Goal: Information Seeking & Learning: Learn about a topic

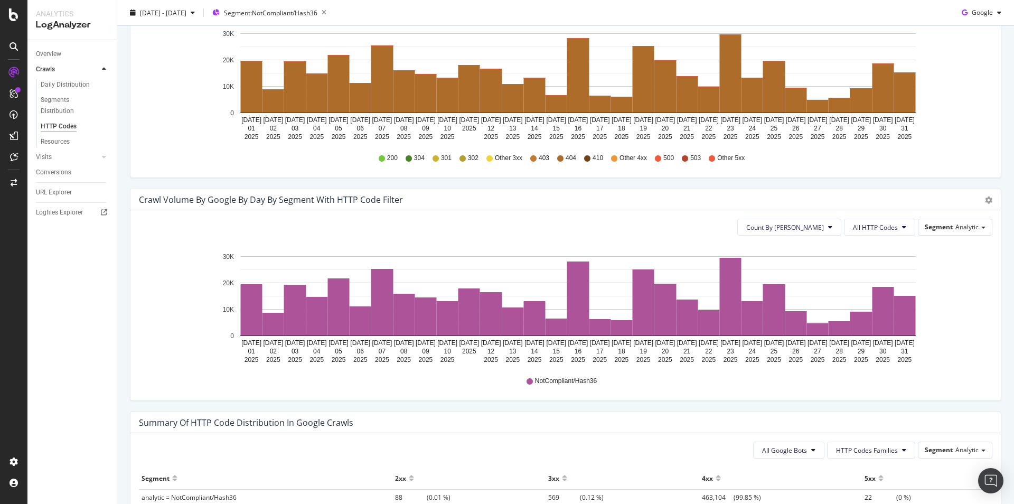
scroll to position [546, 0]
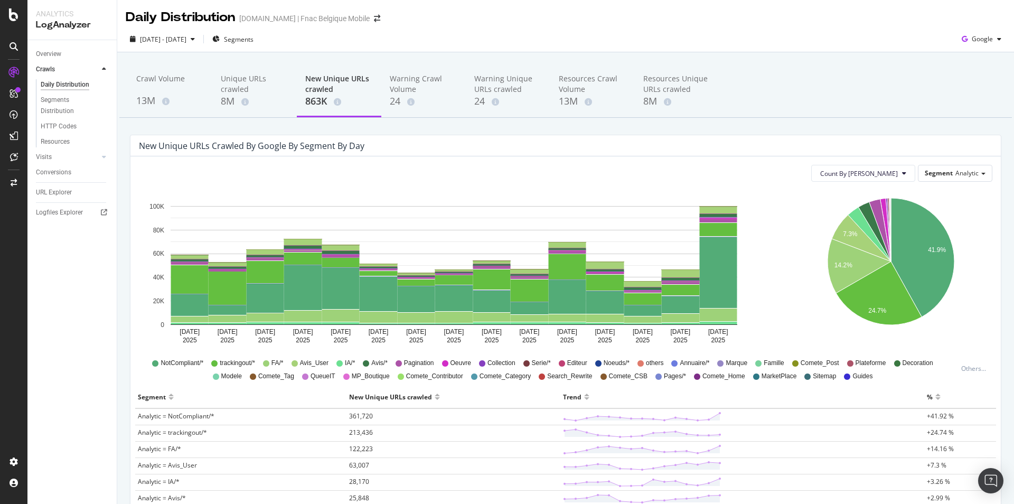
click at [785, 39] on div "[DATE] - [DATE] Segments Google" at bounding box center [565, 41] width 897 height 21
click at [254, 39] on span "Segments" at bounding box center [239, 39] width 30 height 9
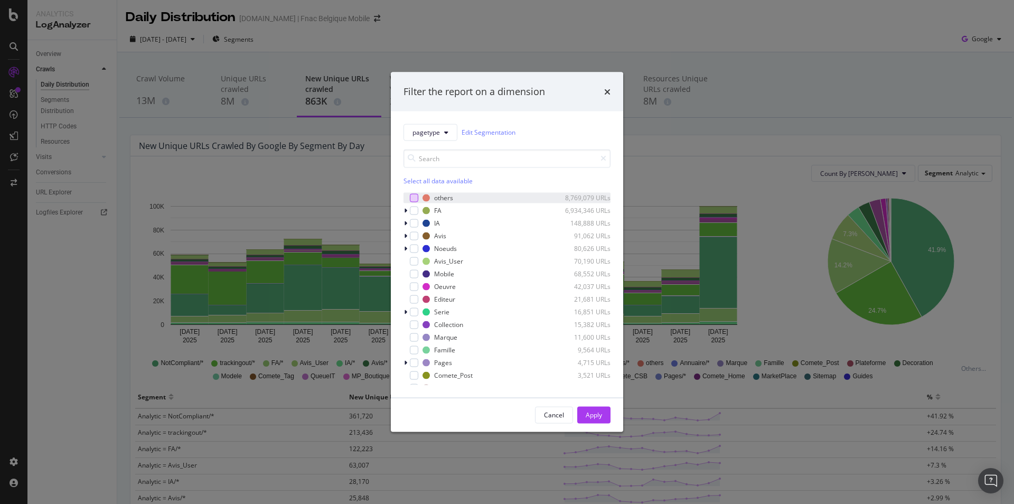
click at [413, 199] on div "modal" at bounding box center [414, 197] width 8 height 8
click at [596, 417] on div "Apply" at bounding box center [594, 414] width 16 height 9
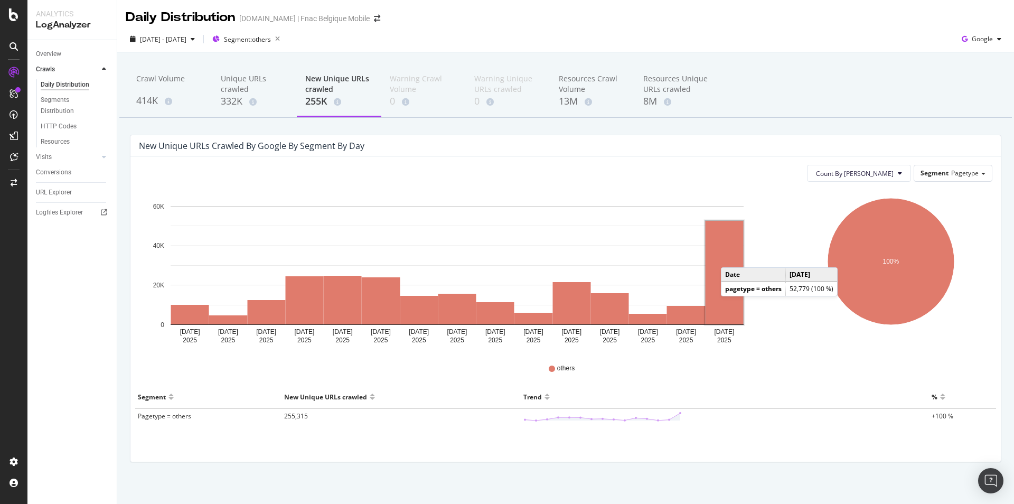
click at [732, 257] on rect "A chart." at bounding box center [725, 273] width 38 height 104
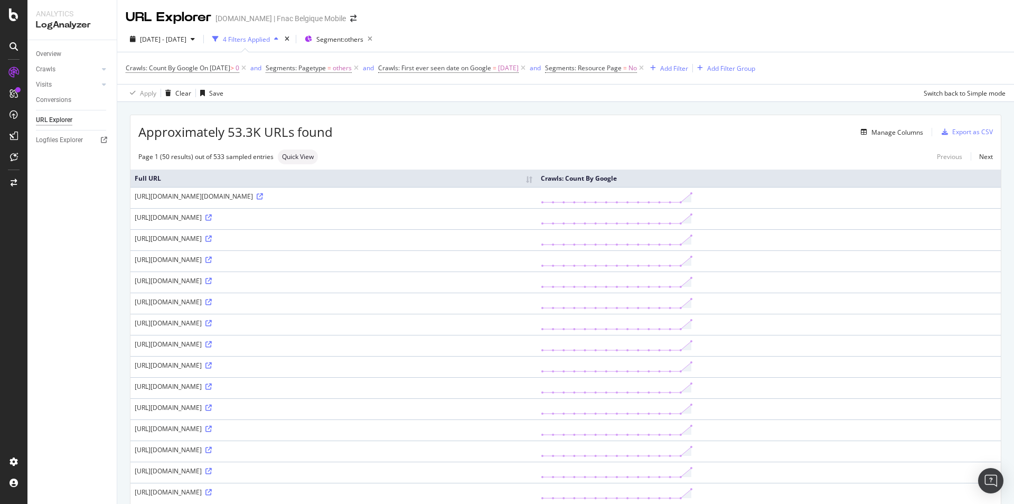
scroll to position [108, 0]
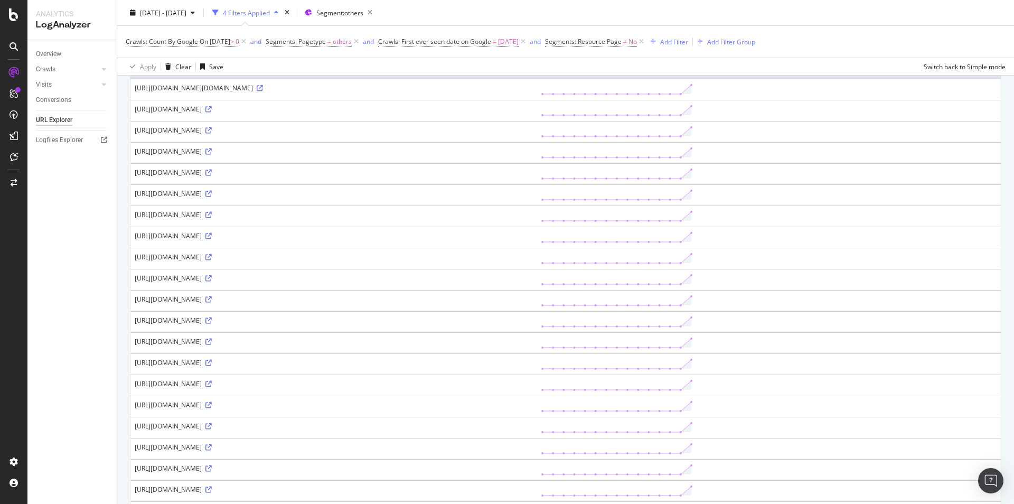
drag, startPoint x: 340, startPoint y: 261, endPoint x: 201, endPoint y: 271, distance: 138.7
click at [201, 269] on td "https://www.fr.fnac.be/Nav/Core/Common/Handlers/UrlResolver.ashx?pageType=artic…" at bounding box center [333, 258] width 406 height 21
copy div "/Nav/Core/Common/Handlers/UrlResolver.ashx"
click at [15, 462] on icon at bounding box center [13, 461] width 11 height 11
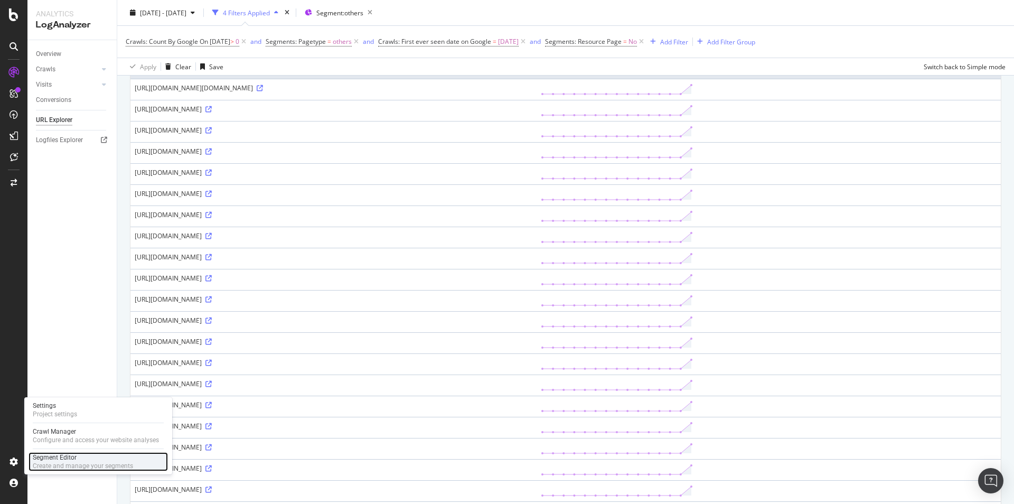
click at [32, 463] on div "Segment Editor Create and manage your segments" at bounding box center [98, 461] width 139 height 19
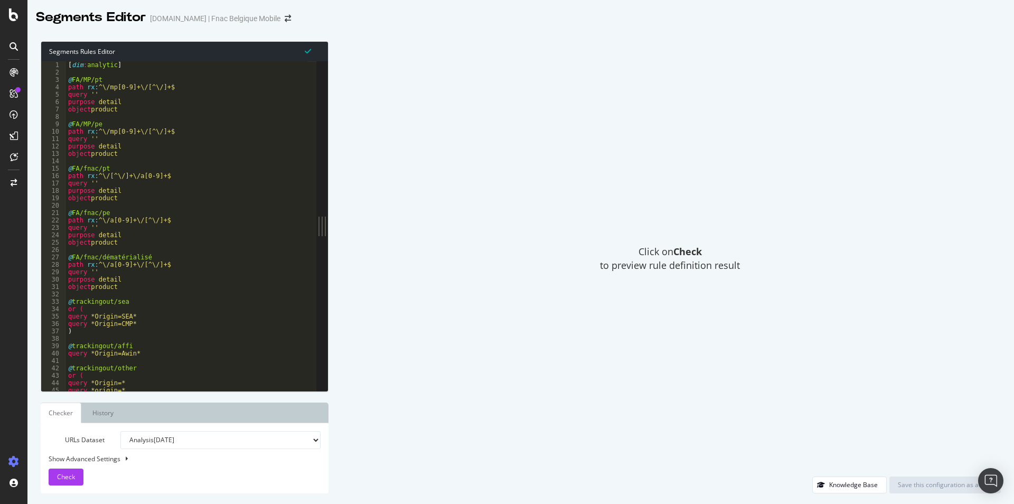
type textarea "object product"
click at [212, 246] on div "[ dim : analytic ] @ FA/MP/pt path rx : ^\/mp[0-9]+\/[^\/]+$ query '' purpose d…" at bounding box center [227, 228] width 322 height 335
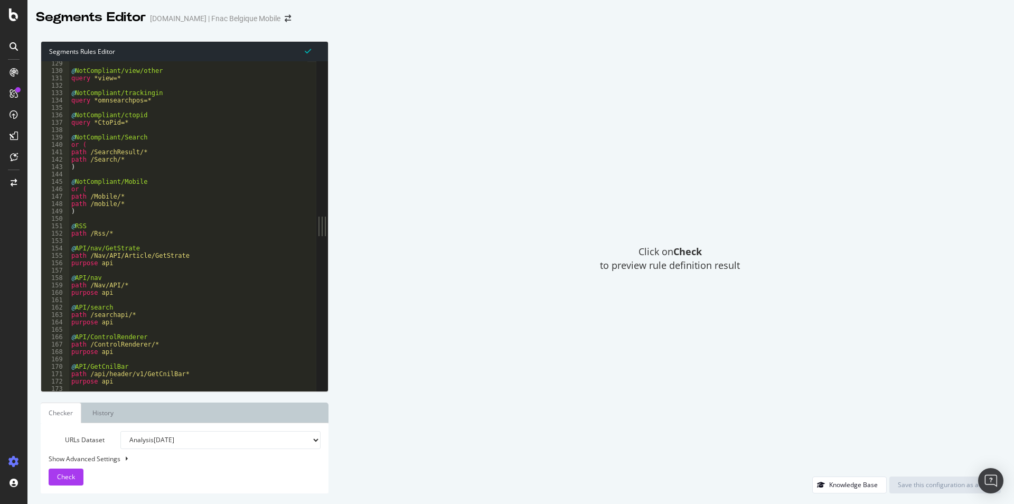
scroll to position [859, 0]
click at [142, 174] on div "@ NotCompliant/view/other query *view=* @ NotCompliant/trackingin query *omnsea…" at bounding box center [230, 227] width 322 height 335
click at [129, 216] on div "@ NotCompliant/view/other query *view=* @ NotCompliant/trackingin query *omnsea…" at bounding box center [230, 227] width 322 height 335
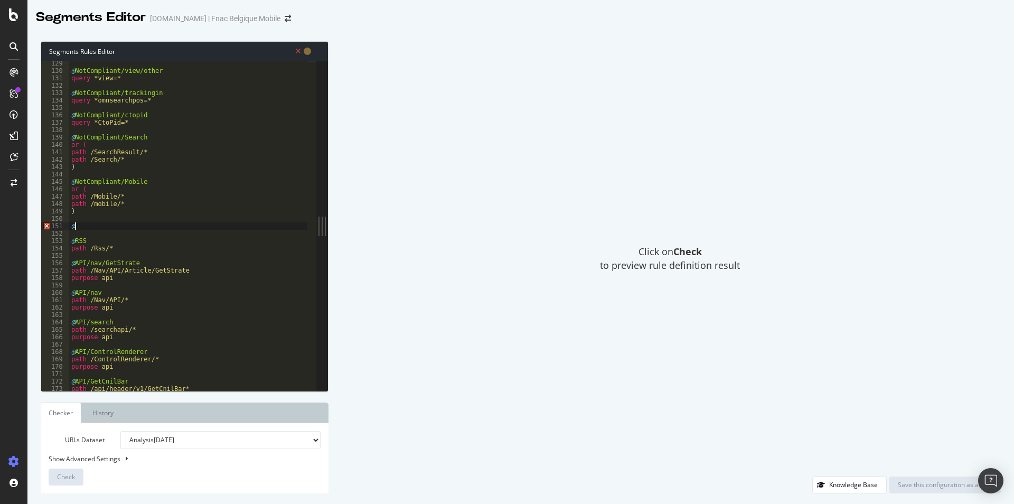
scroll to position [0, 0]
type textarea "@NotCompliant/URLresolver"
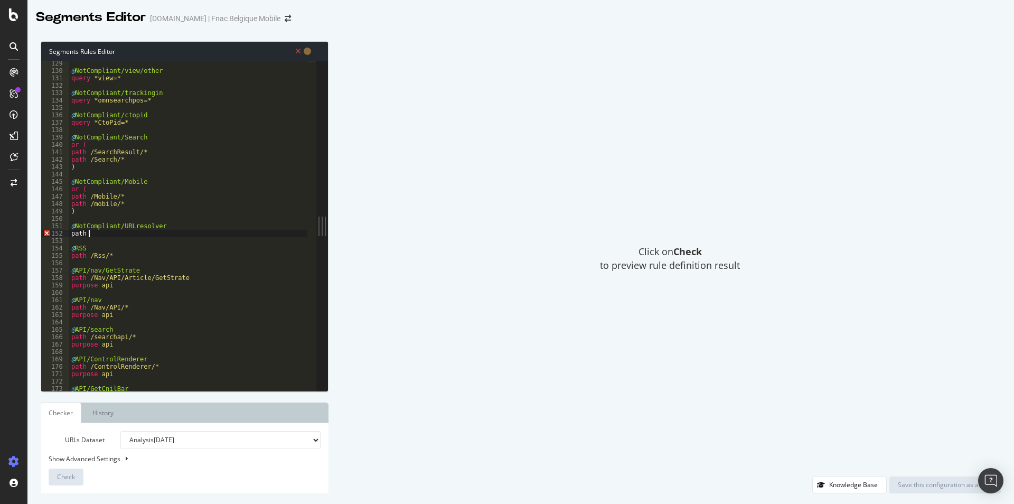
scroll to position [0, 1]
paste textarea "/Nav/Core/Common/Handlers/UrlResolver.ashx"
click at [156, 214] on div "@ NotCompliant/view/other query *view=* @ NotCompliant/trackingin query *omnsea…" at bounding box center [230, 227] width 322 height 335
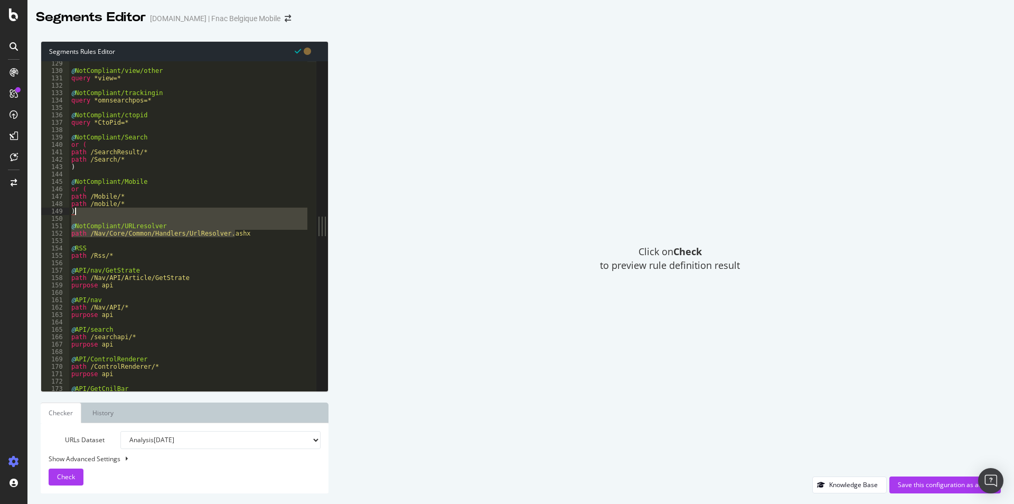
click at [156, 214] on div "@ NotCompliant/view/other query *view=* @ NotCompliant/trackingin query *omnsea…" at bounding box center [230, 227] width 322 height 335
drag, startPoint x: 253, startPoint y: 232, endPoint x: 233, endPoint y: 222, distance: 22.2
click at [233, 222] on div "@ NotCompliant/view/other query *view=* @ NotCompliant/trackingin query *omnsea…" at bounding box center [230, 227] width 322 height 335
type textarea "@NotCompliant/URLresolver"
click at [917, 490] on div "Save this configuration as active" at bounding box center [945, 485] width 95 height 16
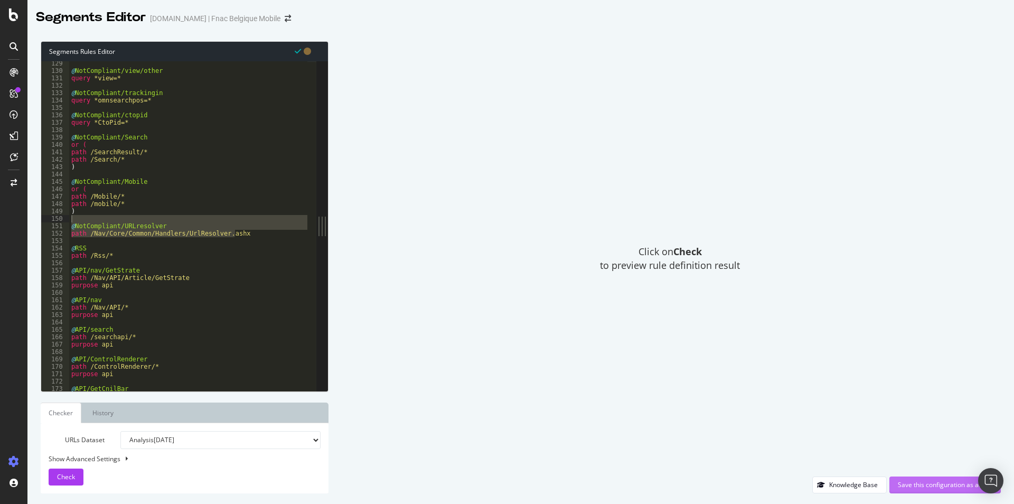
scroll to position [859, 0]
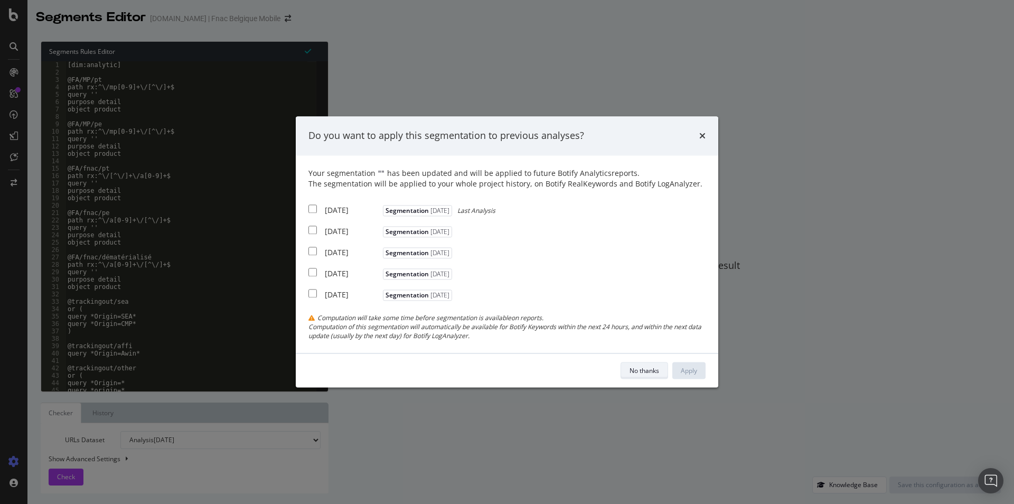
click at [651, 368] on div "No thanks" at bounding box center [645, 370] width 30 height 9
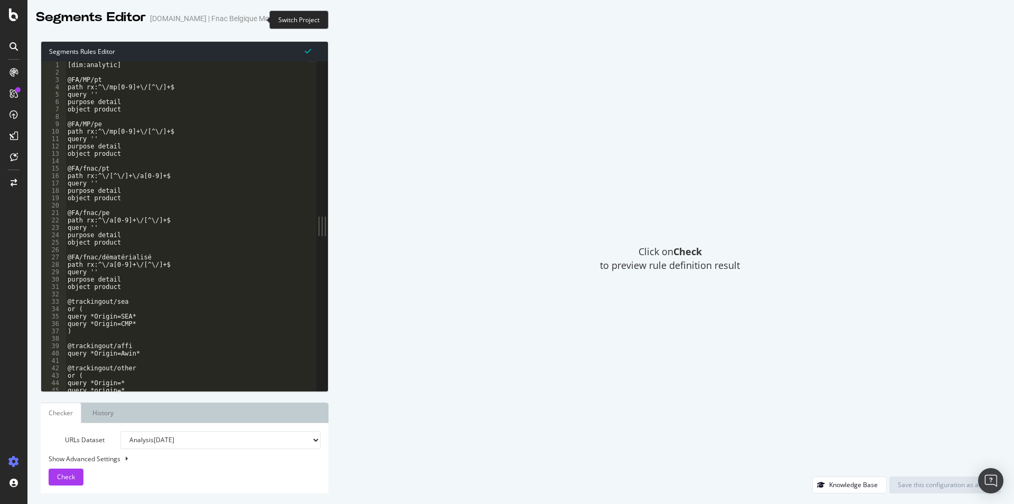
click at [285, 22] on icon "arrow-right-arrow-left" at bounding box center [288, 18] width 6 height 7
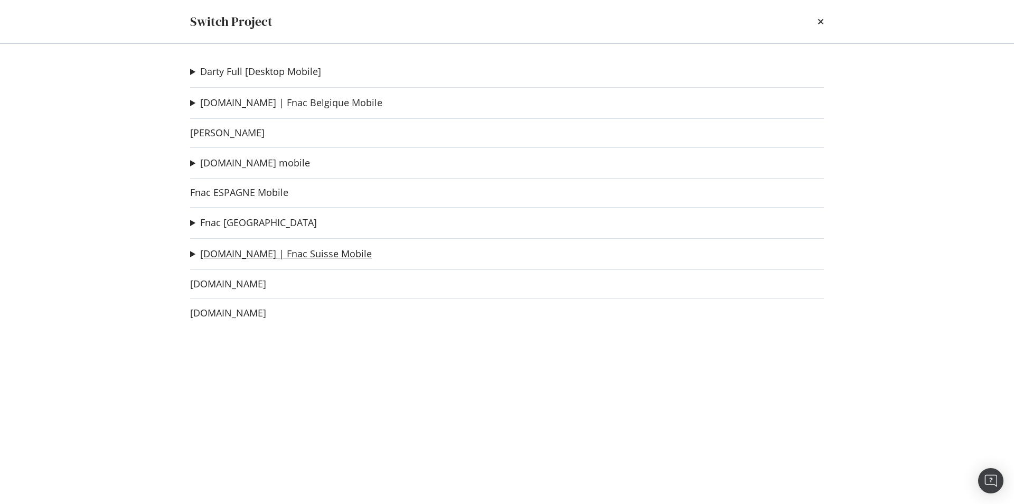
click at [222, 255] on link "fnac.ch | Fnac Suisse Mobile" at bounding box center [286, 253] width 172 height 11
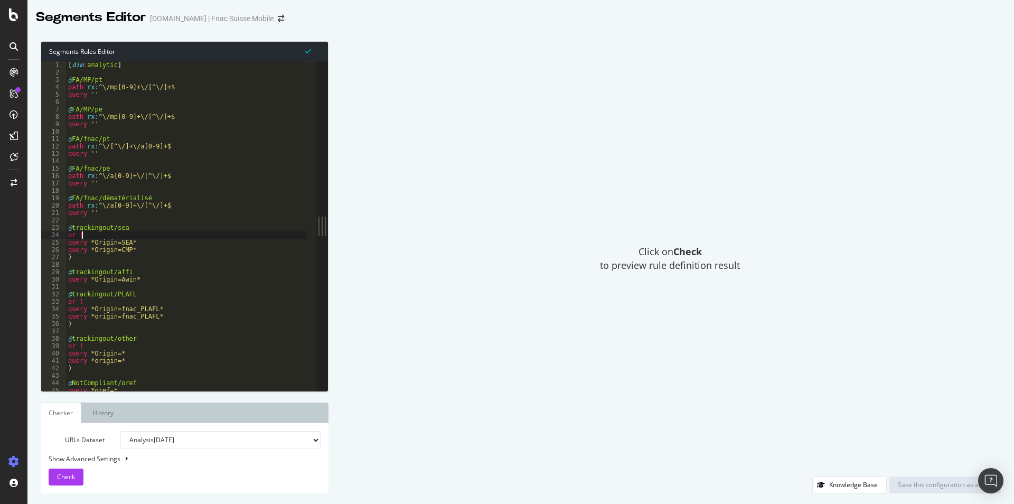
click at [213, 238] on div "[ dim : analytic ] @ FA/MP/pt path rx : ^\/mp[0-9]+\/[^\/]+$ query '' @ FA/MP/p…" at bounding box center [227, 228] width 322 height 335
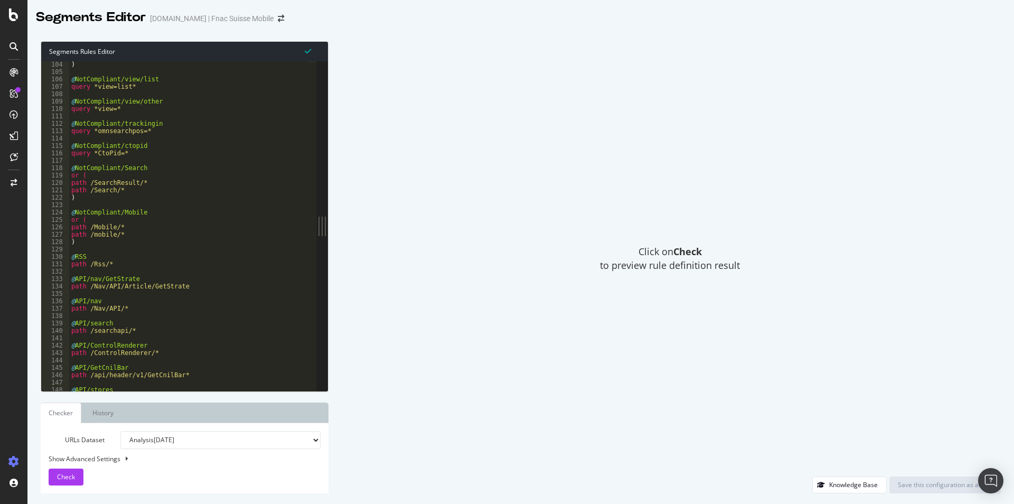
scroll to position [699, 0]
click at [103, 240] on div ") @ NotCompliant/view/list query *view=list* @ NotCompliant/view/other query *v…" at bounding box center [230, 225] width 322 height 335
type textarea ")"
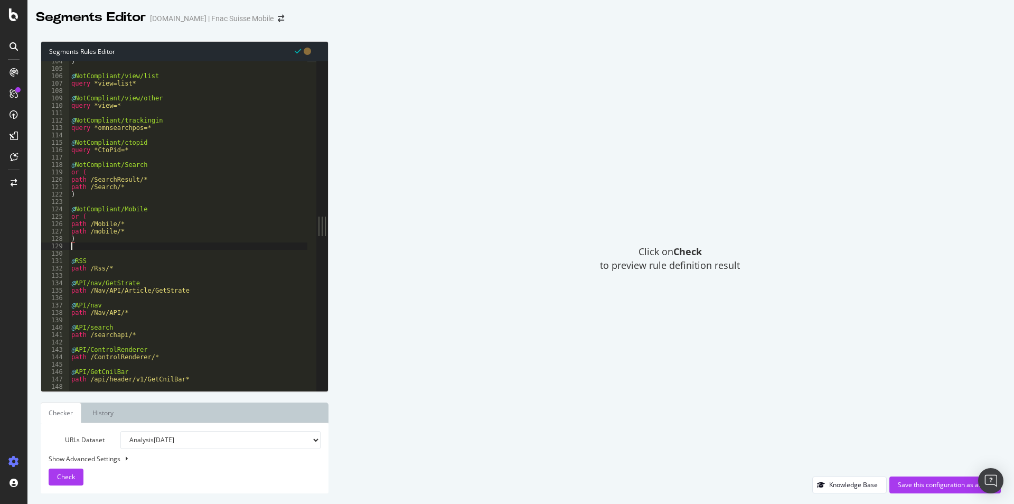
paste textarea "path /Nav/Core/Common/Handlers/UrlResolver.ashx"
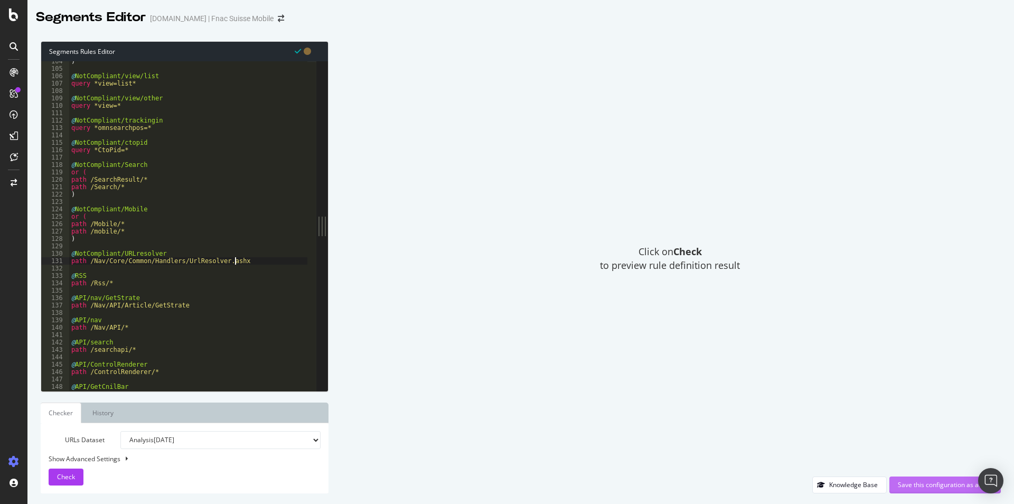
type textarea "path /Nav/Core/Common/Handlers/UrlResolver.ashx"
click at [936, 485] on div "Save this configuration as active" at bounding box center [945, 484] width 95 height 9
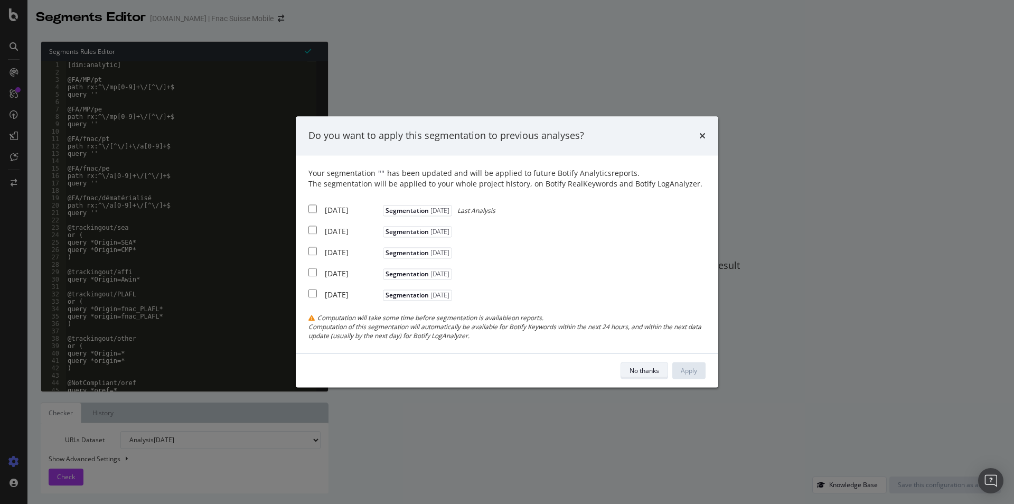
click at [649, 363] on div "No thanks" at bounding box center [645, 370] width 30 height 15
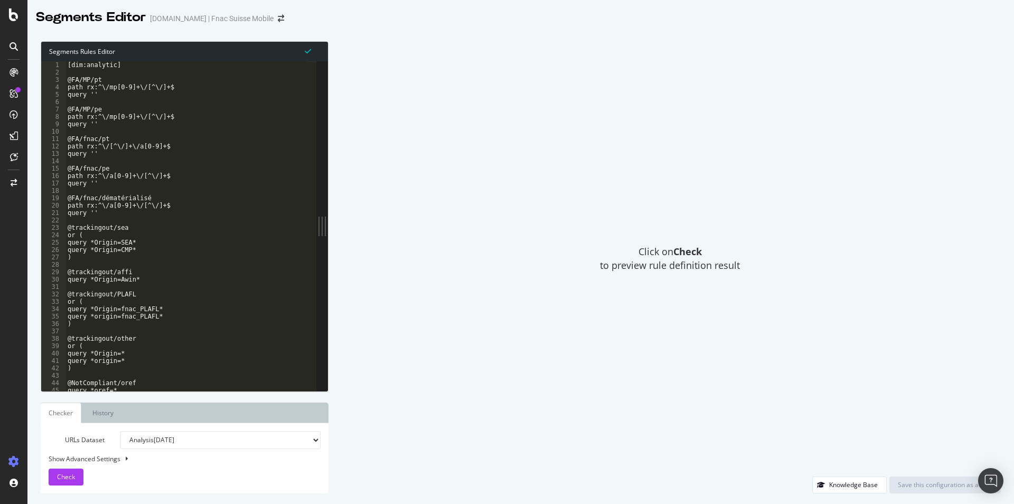
click at [218, 190] on div "[dim:analytic] @FA/MP/pt path rx:^\/mp[0-9]+\/[^\/]+$ query '' @FA/MP/pe path r…" at bounding box center [226, 228] width 322 height 335
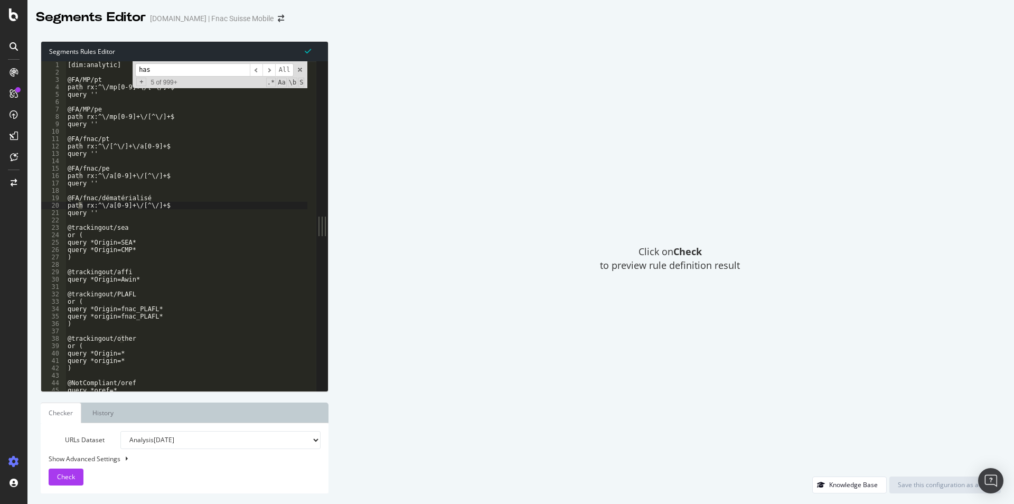
scroll to position [7624, 0]
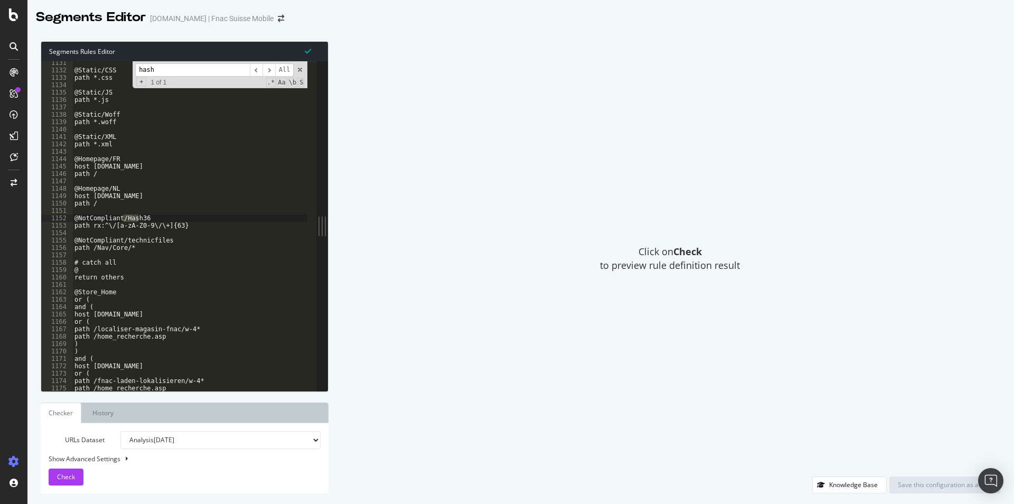
type input "hash"
click at [173, 227] on div "@Static/CSS path *.css @Static/JS path *.js @Static/Woff path *.woff @Static/XM…" at bounding box center [233, 226] width 322 height 335
click at [177, 226] on div "@Static/CSS path *.css @Static/JS path *.js @Static/Woff path *.woff @Static/XM…" at bounding box center [233, 226] width 322 height 335
type textarea "path rx:^\/[a-zA-Z0-9\/\+]{63,64}"
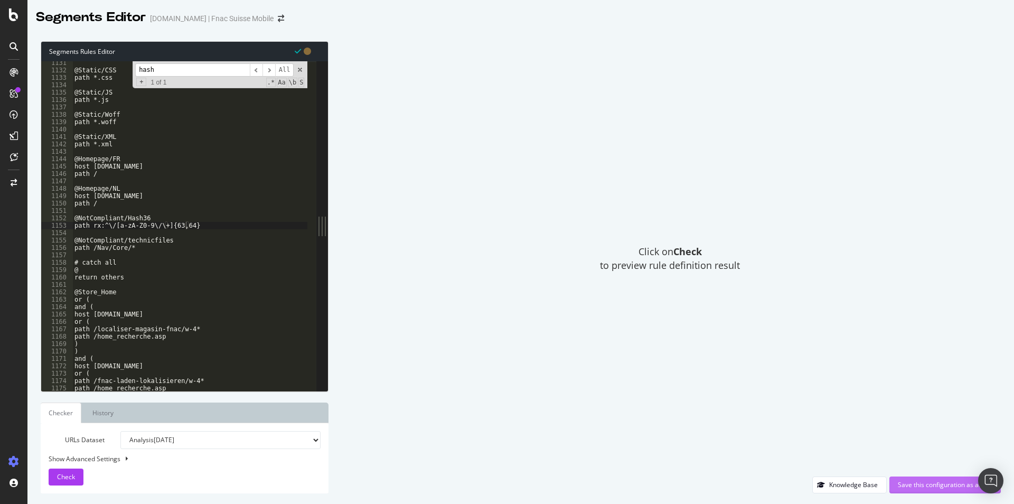
click at [952, 488] on div "Save this configuration as active" at bounding box center [945, 484] width 95 height 9
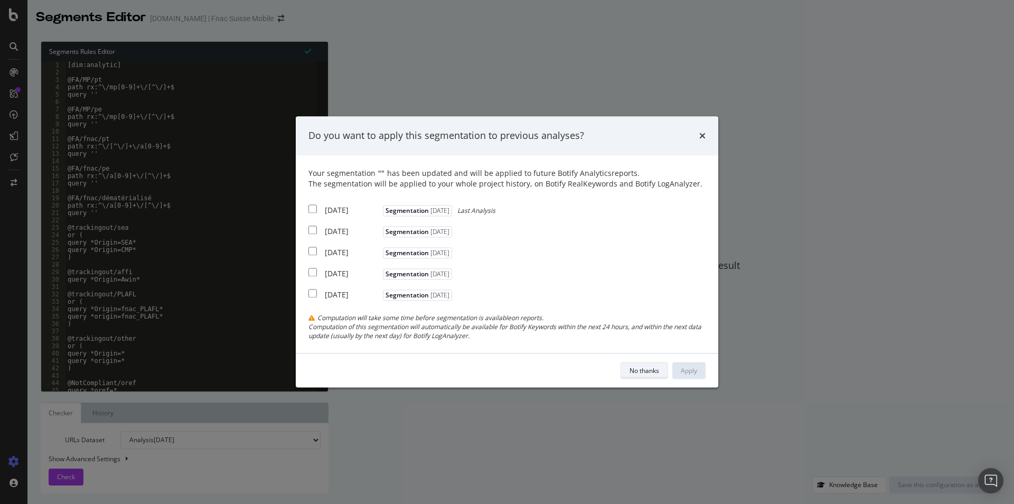
click at [647, 366] on div "No thanks" at bounding box center [645, 370] width 30 height 9
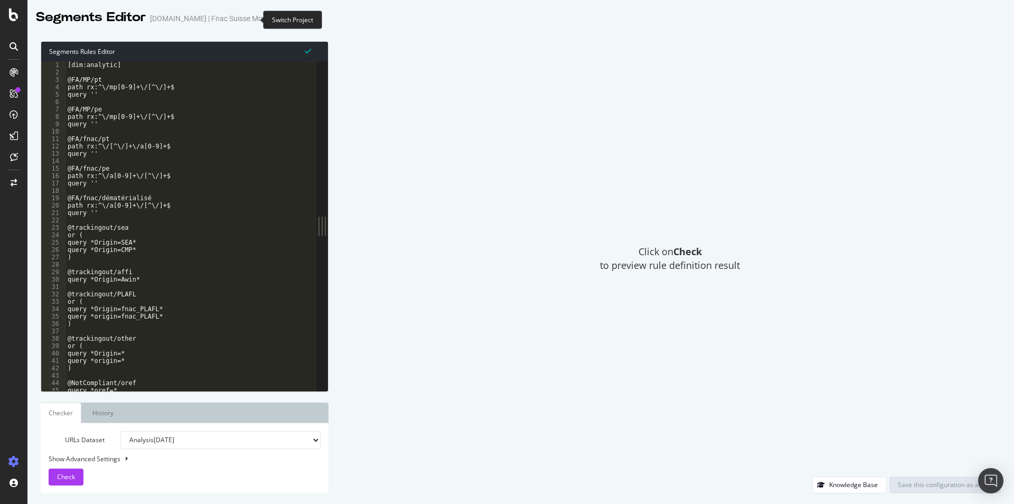
click at [278, 22] on icon "arrow-right-arrow-left" at bounding box center [281, 18] width 6 height 7
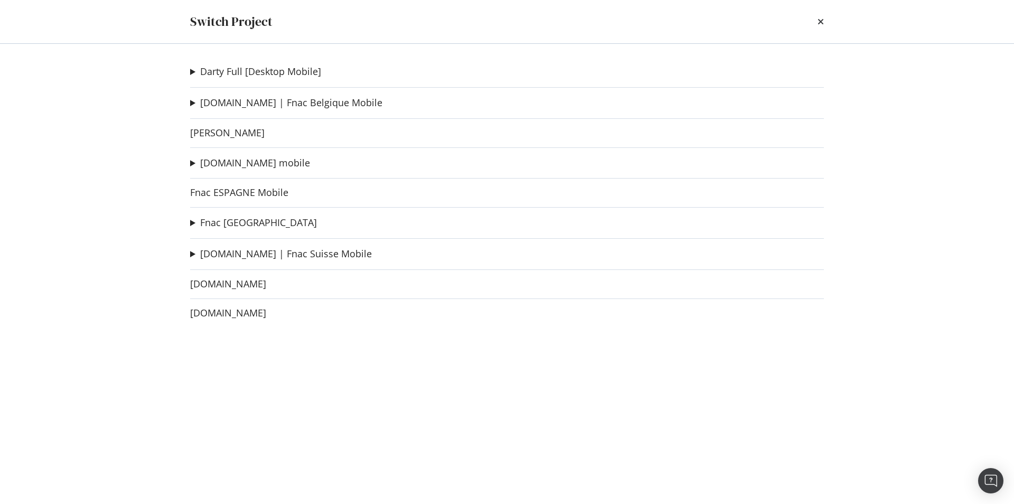
click at [279, 97] on summary "fnac.be | Fnac Belgique Mobile" at bounding box center [286, 103] width 192 height 14
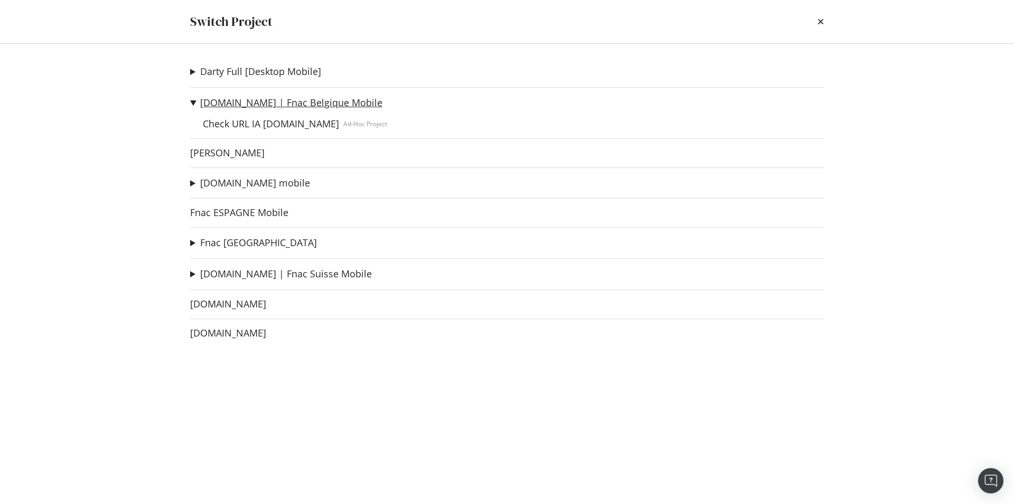
click at [275, 101] on link "fnac.be | Fnac Belgique Mobile" at bounding box center [291, 102] width 182 height 11
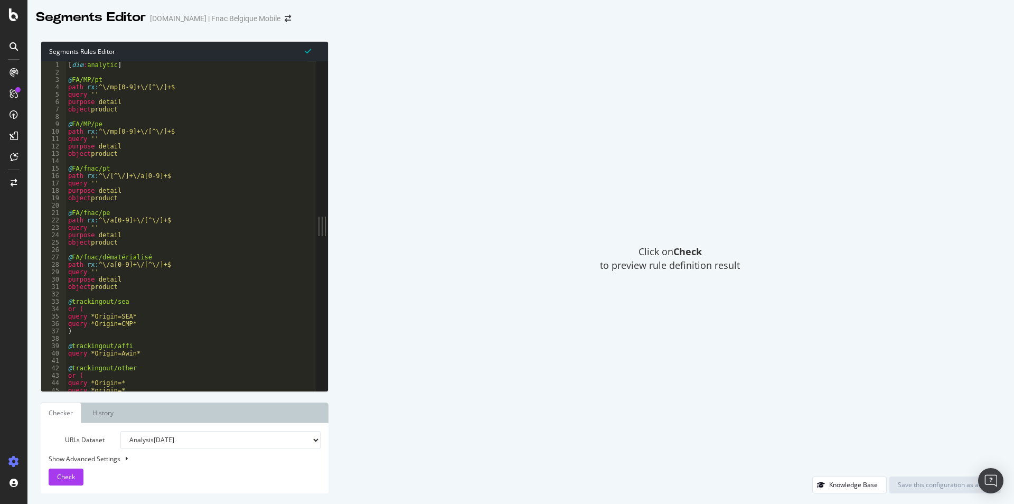
type textarea "purpose detail"
click at [216, 193] on div "[ dim : analytic ] @ FA/MP/pt path rx : ^\/mp[0-9]+\/[^\/]+$ query '' purpose d…" at bounding box center [227, 228] width 322 height 335
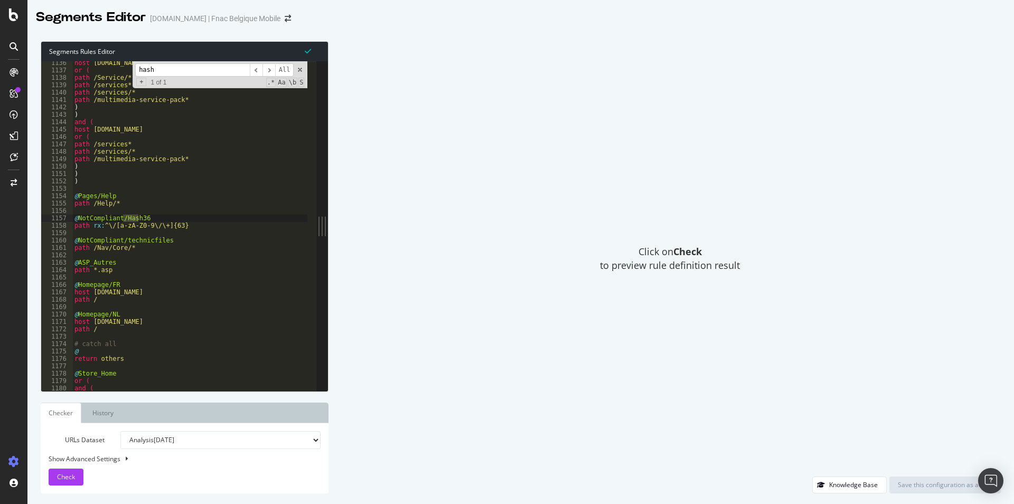
scroll to position [7602, 0]
type input "hash"
click at [176, 224] on div "host www.fr.fnac.be or ( path /Service/* path /services* path /services/* path …" at bounding box center [233, 226] width 322 height 335
type textarea "path rx:^\/[a-zA-Z0-9\/\+]{63,64}"
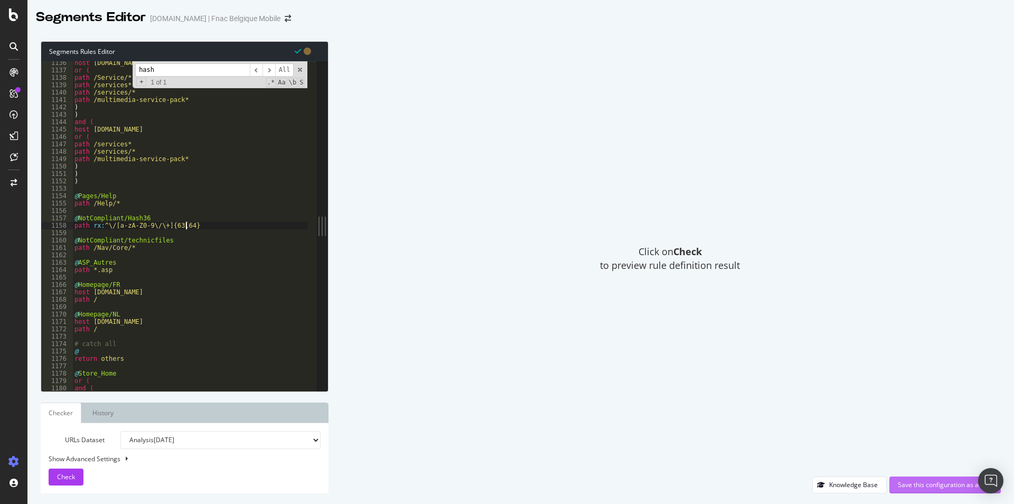
click at [920, 484] on div "Save this configuration as active" at bounding box center [945, 484] width 95 height 9
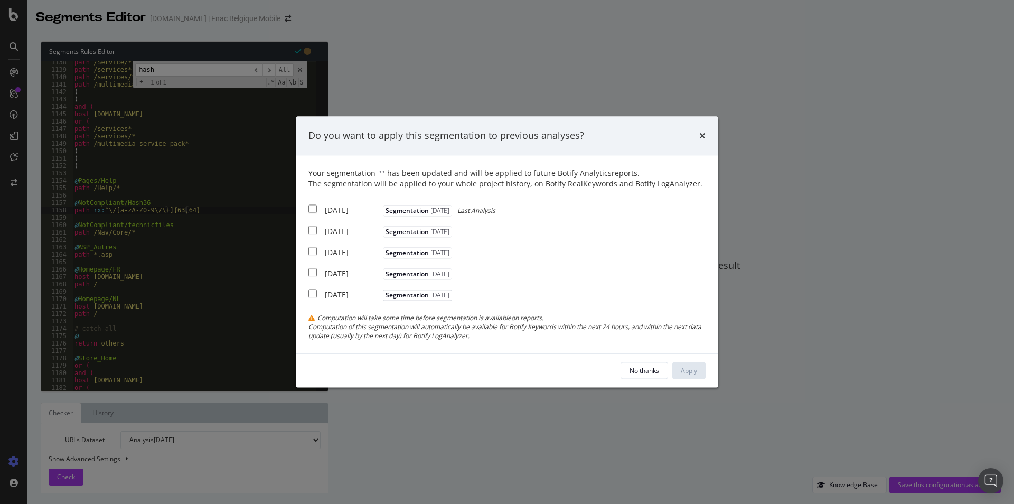
scroll to position [0, 0]
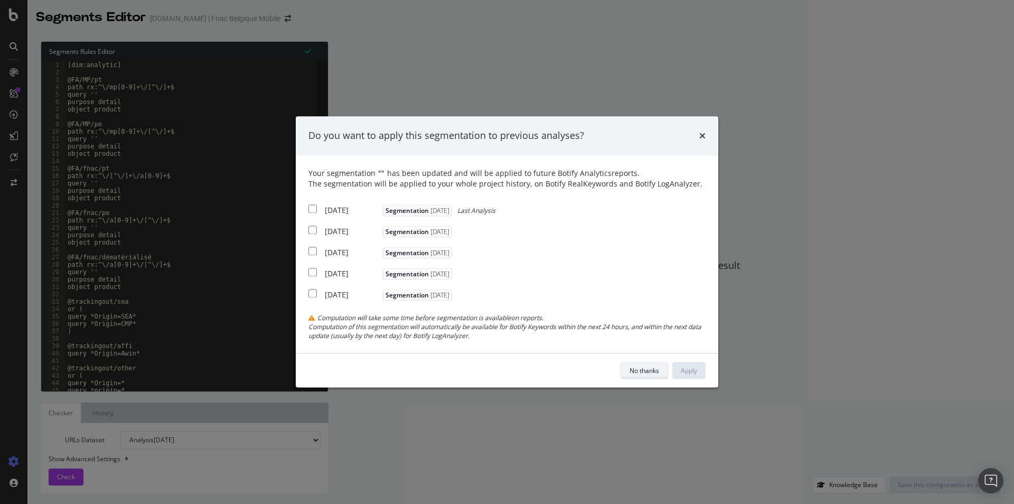
click at [646, 370] on div "No thanks" at bounding box center [645, 370] width 30 height 9
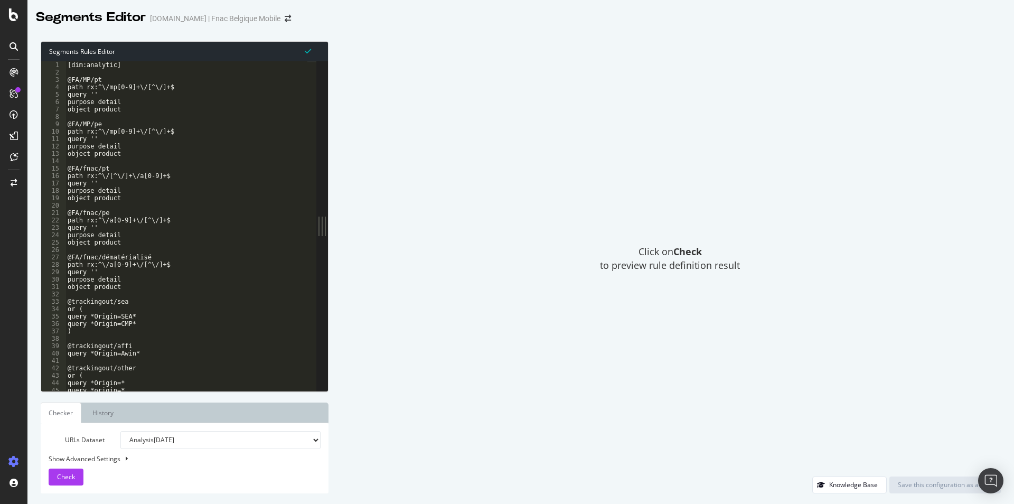
type textarea "@FA/fnac/dématérialisé"
click at [189, 259] on div "[dim:analytic] @FA/MP/pt path rx:^\/mp[0-9]+\/[^\/]+$ query '' purpose detail o…" at bounding box center [226, 228] width 322 height 335
click at [308, 50] on icon at bounding box center [308, 51] width 6 height 7
click at [547, 164] on div "Click on Check to preview rule definition result" at bounding box center [670, 258] width 662 height 435
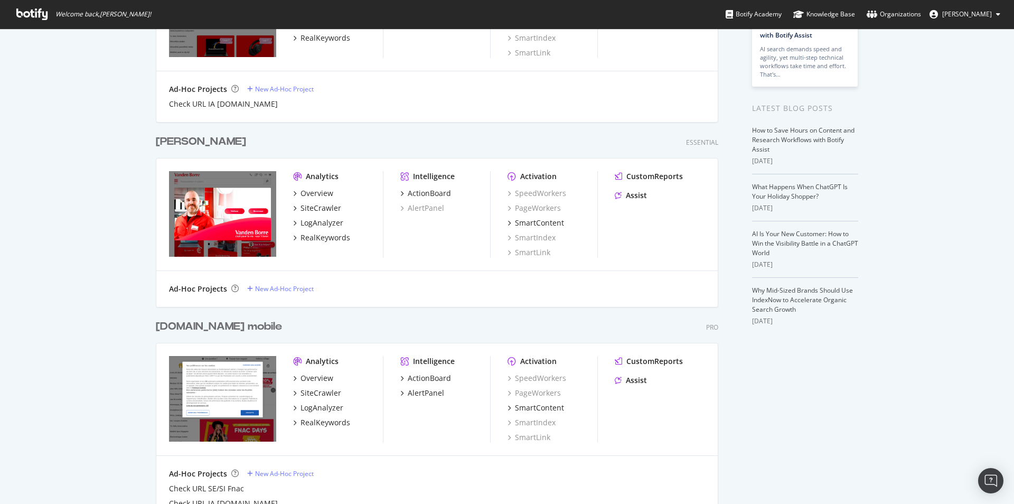
scroll to position [430, 0]
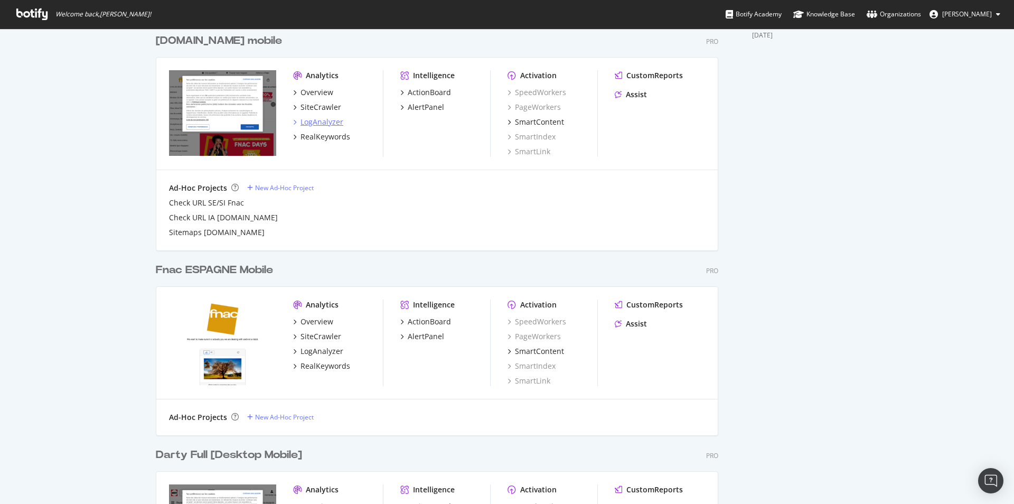
click at [316, 123] on div "LogAnalyzer" at bounding box center [322, 122] width 43 height 11
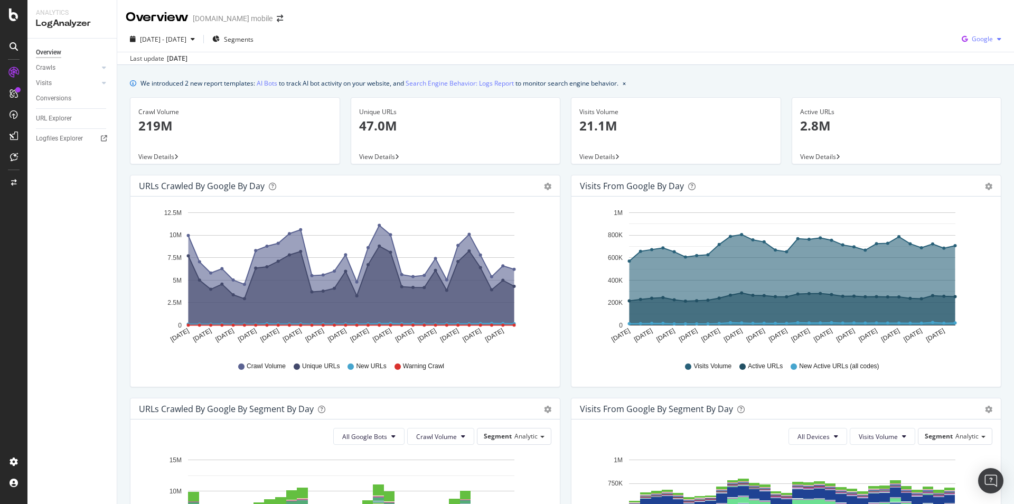
click at [975, 36] on span "Google" at bounding box center [982, 38] width 21 height 9
click at [972, 99] on span "OpenAI" at bounding box center [980, 100] width 39 height 10
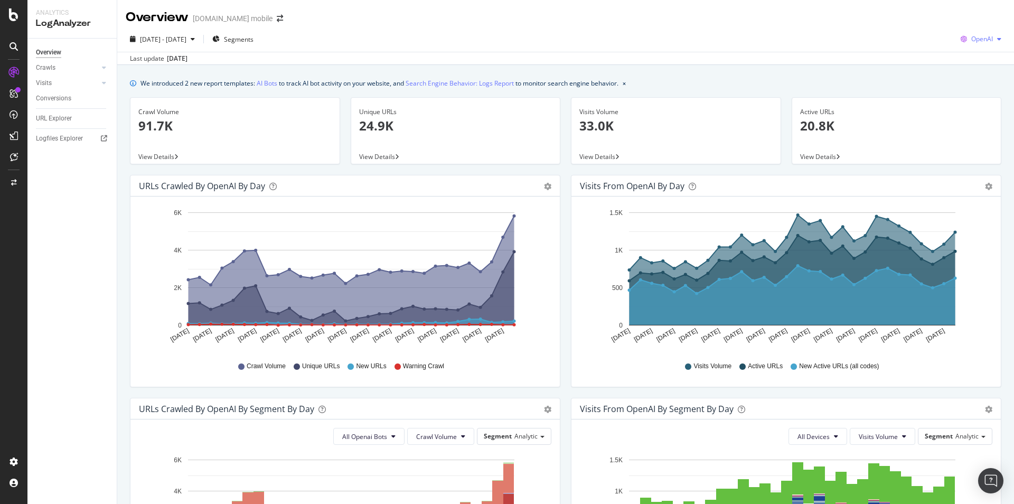
click at [993, 40] on div "button" at bounding box center [999, 39] width 13 height 6
click at [970, 117] on span "Other AI Bots" at bounding box center [980, 119] width 39 height 10
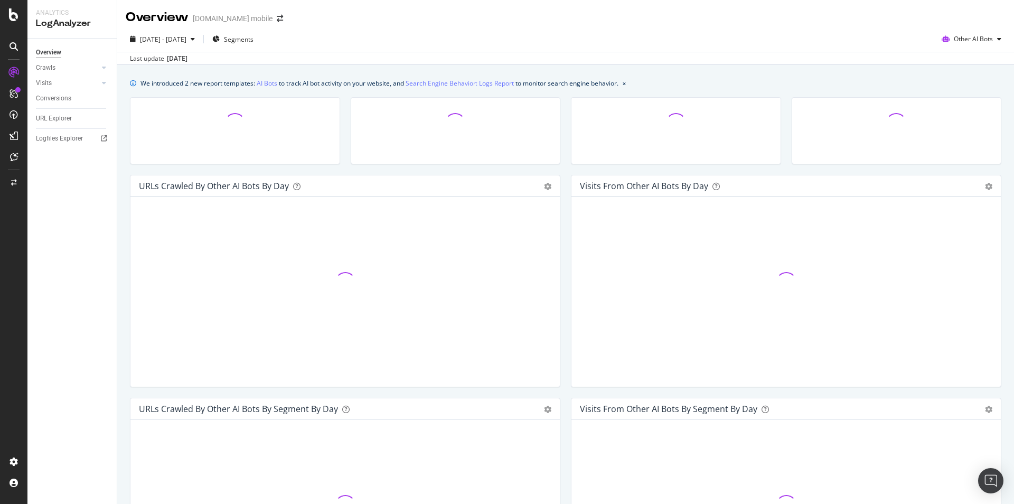
click at [572, 43] on div "2025 Aug. 10th - Sep. 8th Segments Other AI Bots" at bounding box center [565, 41] width 897 height 21
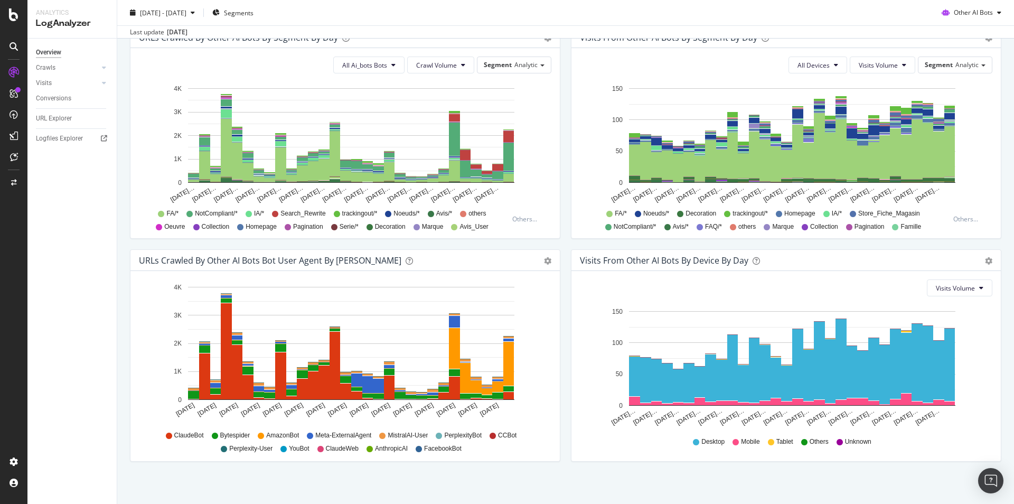
scroll to position [377, 0]
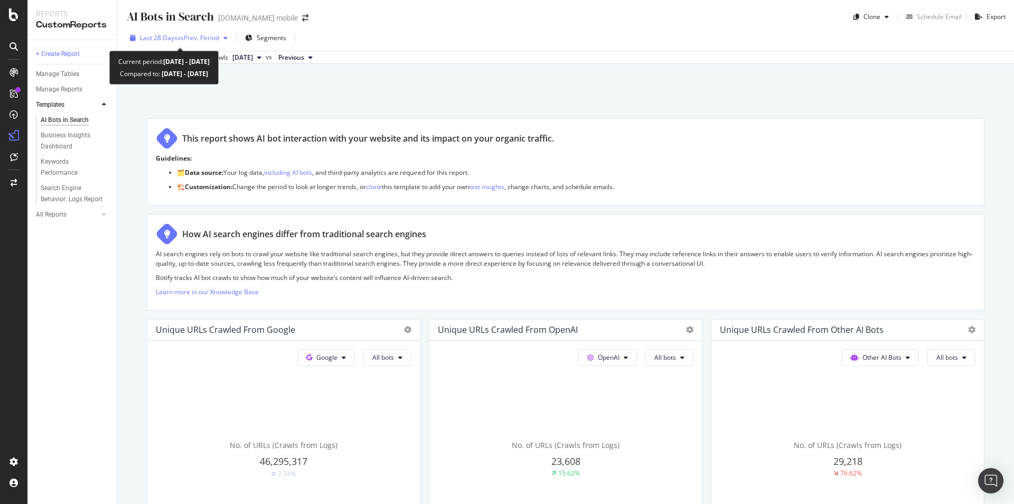
click at [195, 33] on div "Last 28 Days vs Prev. Period" at bounding box center [179, 38] width 106 height 16
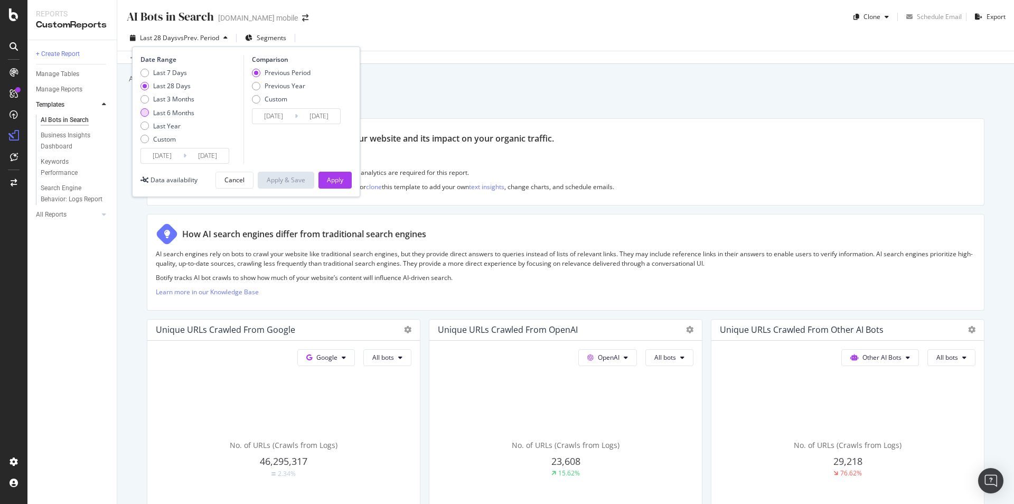
click at [183, 113] on div "Last 6 Months" at bounding box center [173, 112] width 41 height 9
type input "[DATE]"
click at [171, 125] on div "Last Year" at bounding box center [166, 125] width 27 height 9
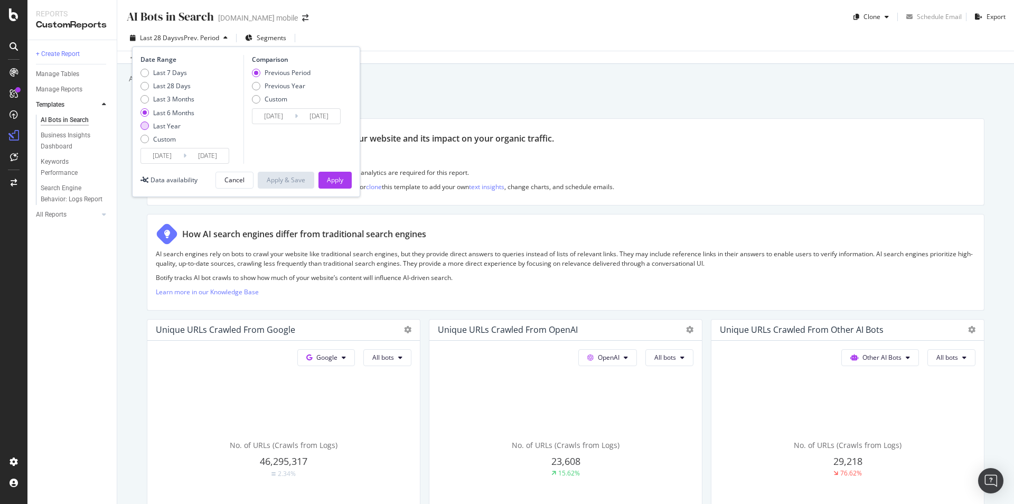
type input "[DATE]"
click at [339, 180] on div "Apply" at bounding box center [335, 179] width 16 height 9
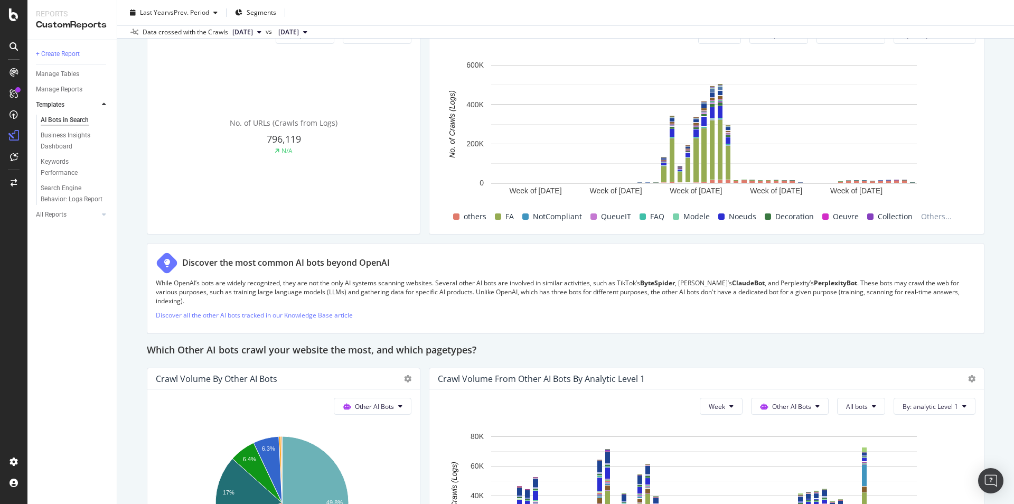
scroll to position [1502, 0]
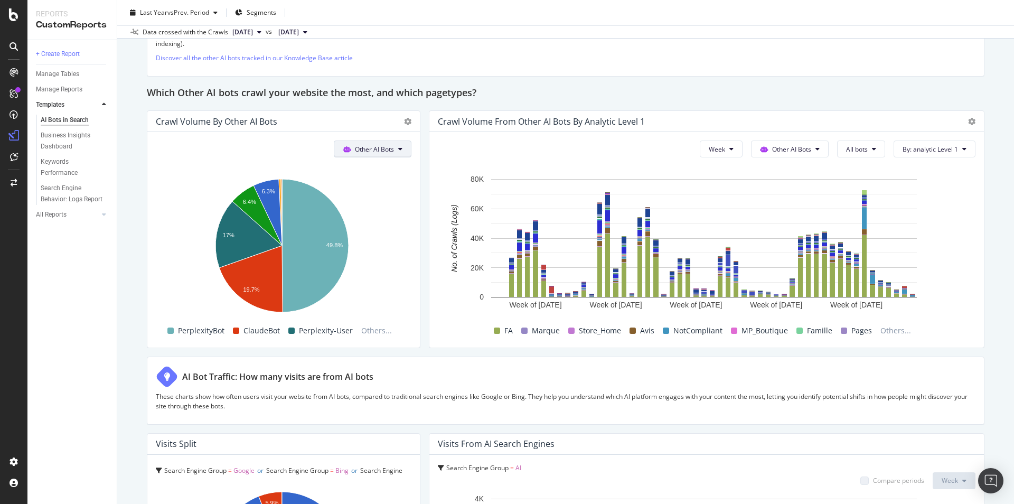
click at [360, 148] on span "Other AI Bots" at bounding box center [374, 149] width 39 height 9
click at [776, 146] on span "Other AI Bots" at bounding box center [791, 149] width 39 height 9
click at [851, 152] on span "All bots" at bounding box center [857, 149] width 22 height 9
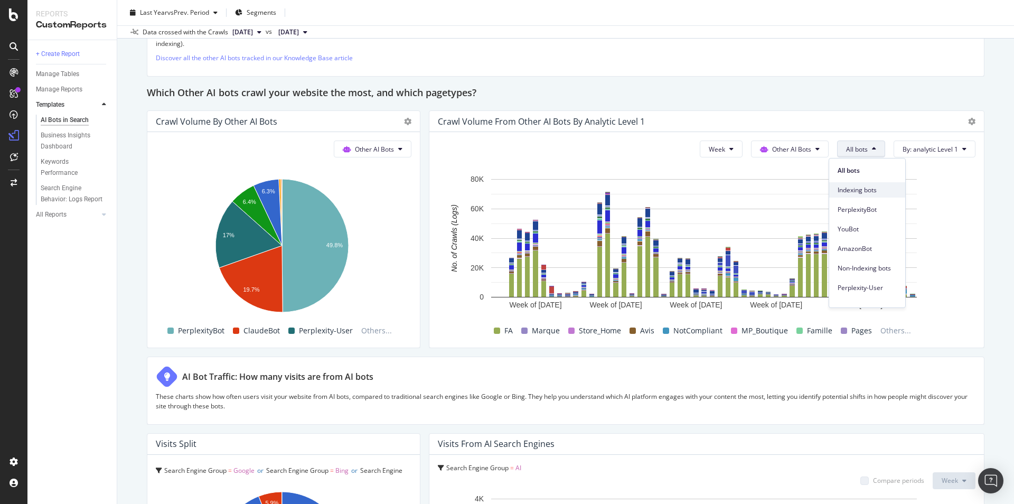
click at [863, 192] on span "Indexing bots" at bounding box center [867, 190] width 59 height 10
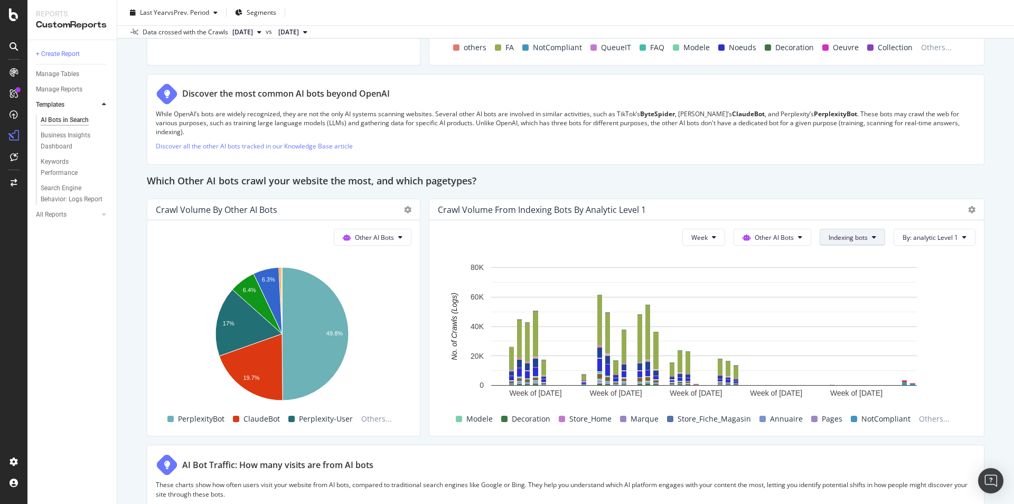
scroll to position [1471, 0]
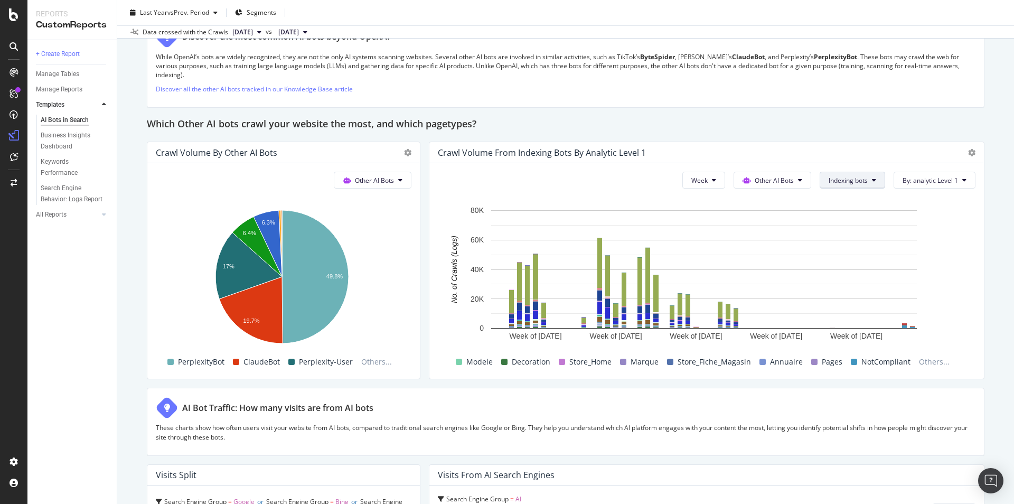
click at [844, 181] on span "Indexing bots" at bounding box center [848, 180] width 39 height 9
click at [839, 242] on span "PerplexityBot" at bounding box center [849, 241] width 59 height 10
click at [841, 181] on span "PerplexityBot" at bounding box center [848, 180] width 39 height 9
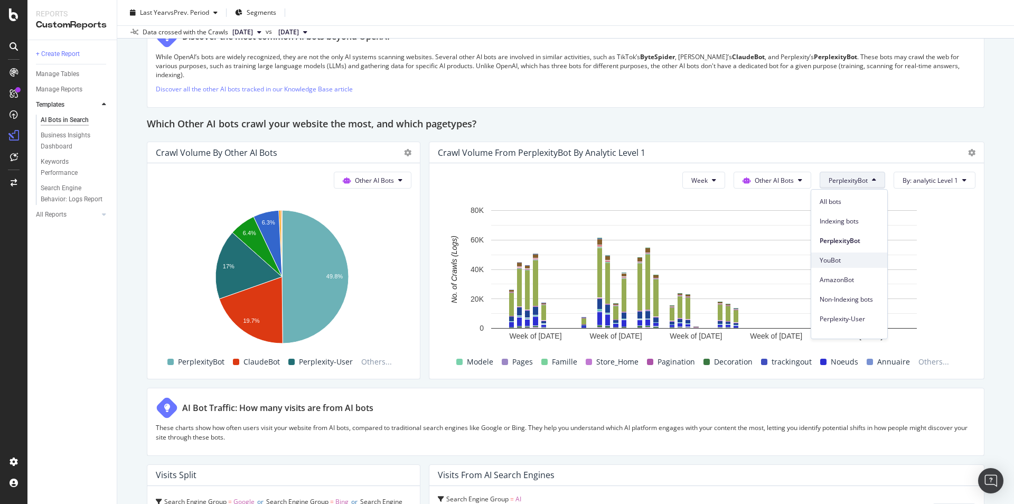
click at [834, 260] on span "YouBot" at bounding box center [849, 261] width 59 height 10
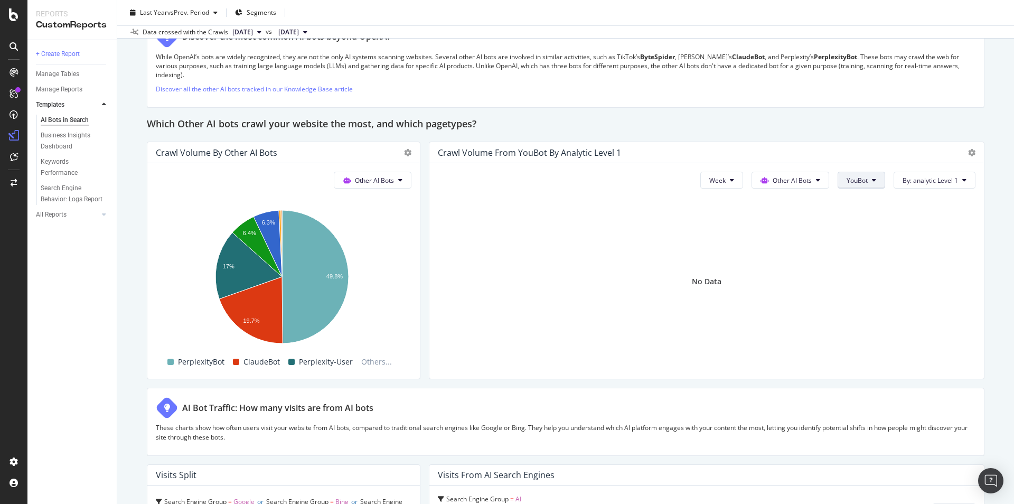
click at [855, 179] on span "YouBot" at bounding box center [857, 180] width 21 height 9
click at [852, 282] on span "AmazonBot" at bounding box center [867, 280] width 59 height 10
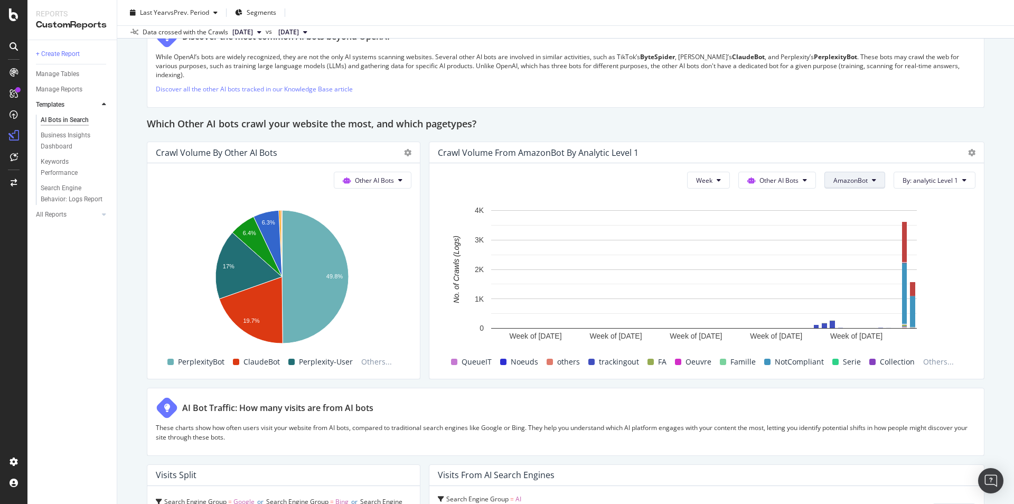
click at [853, 175] on button "AmazonBot" at bounding box center [854, 180] width 61 height 17
click at [847, 305] on div "Non-Indexing bots" at bounding box center [855, 299] width 76 height 15
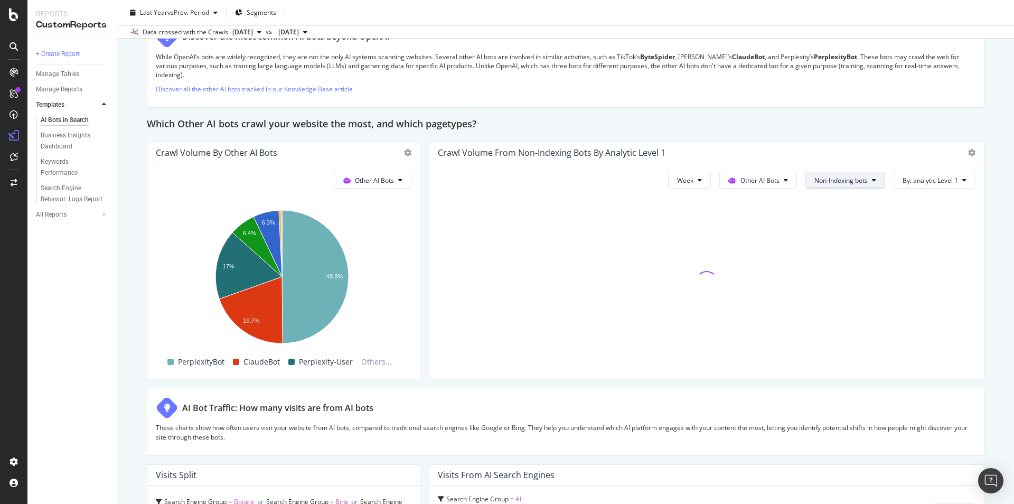
click at [841, 179] on span "Non-Indexing bots" at bounding box center [840, 180] width 53 height 9
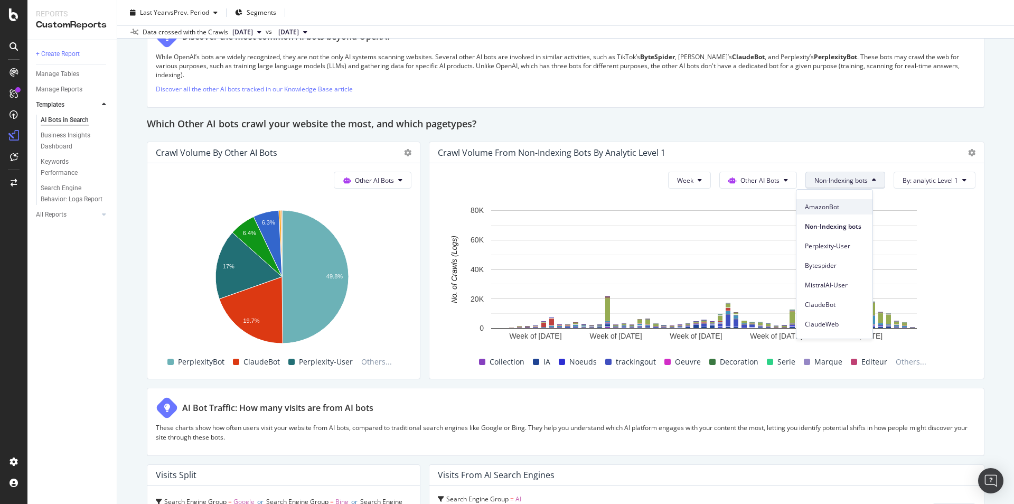
scroll to position [77, 0]
click at [835, 240] on span "Perplexity-User" at bounding box center [834, 242] width 59 height 10
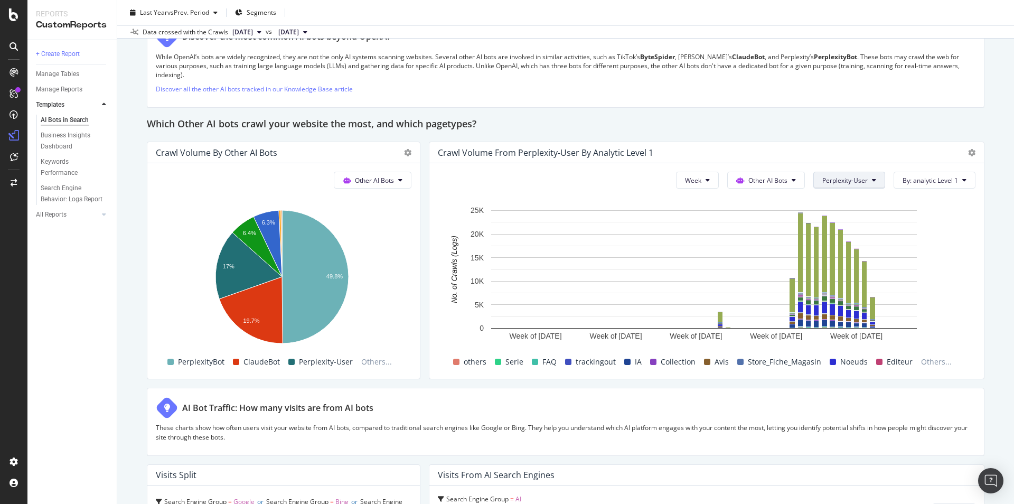
click at [847, 178] on span "Perplexity-User" at bounding box center [844, 180] width 45 height 9
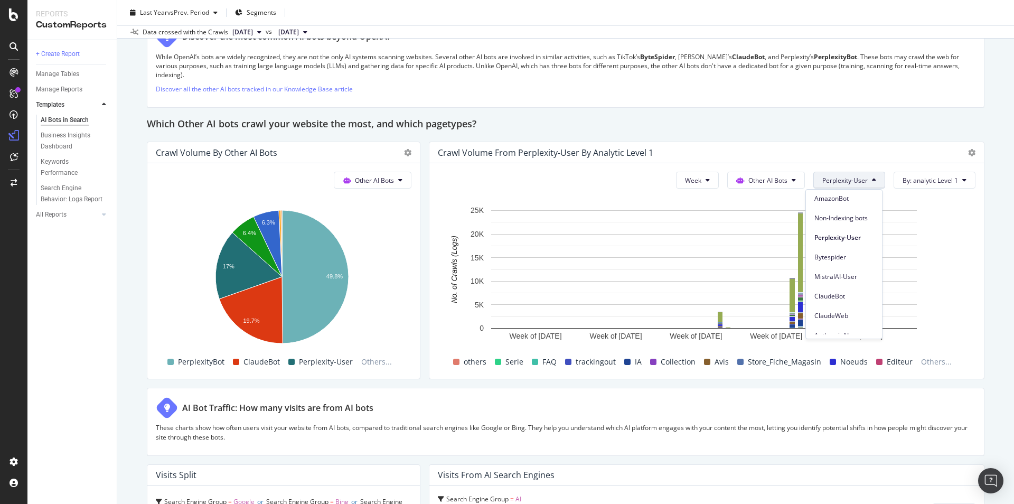
scroll to position [88, 0]
click at [836, 292] on span "ClaudeBot" at bounding box center [843, 290] width 59 height 10
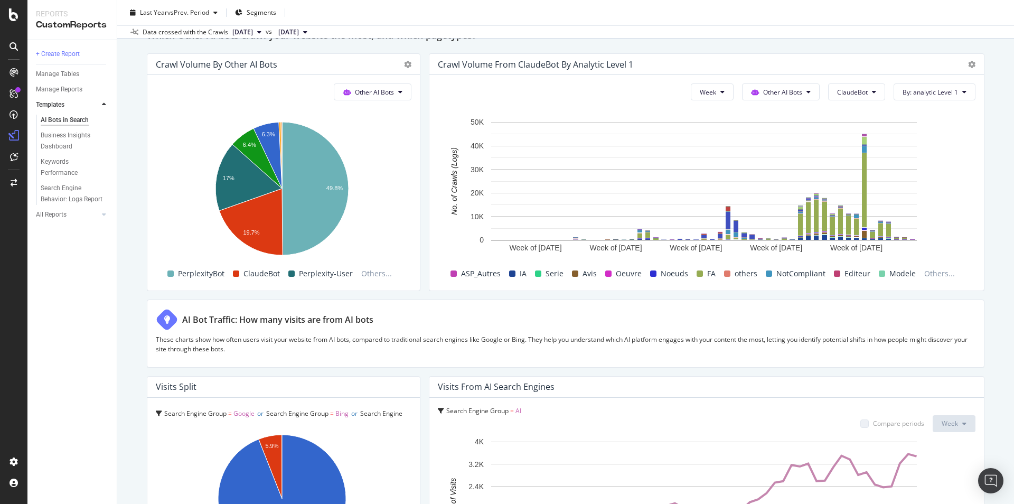
scroll to position [1500, 0]
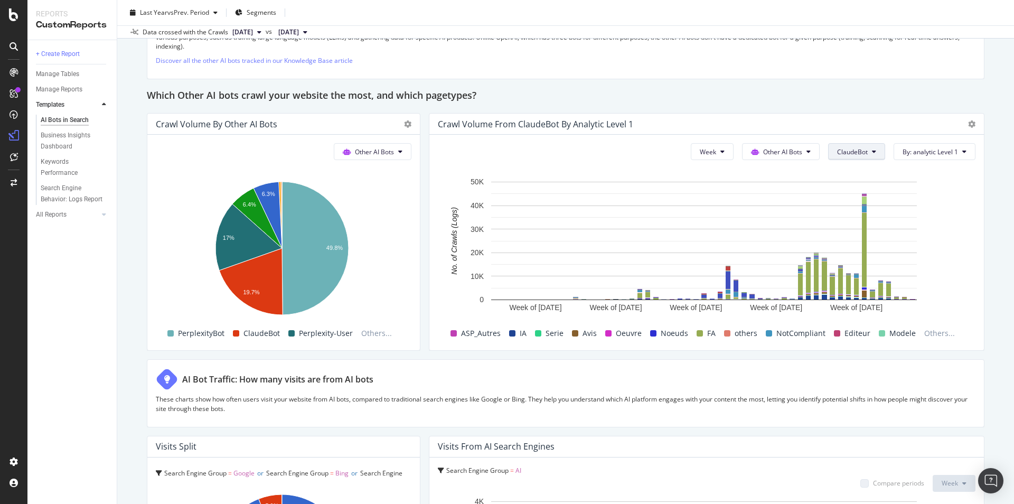
click at [844, 151] on span "ClaudeBot" at bounding box center [852, 151] width 31 height 9
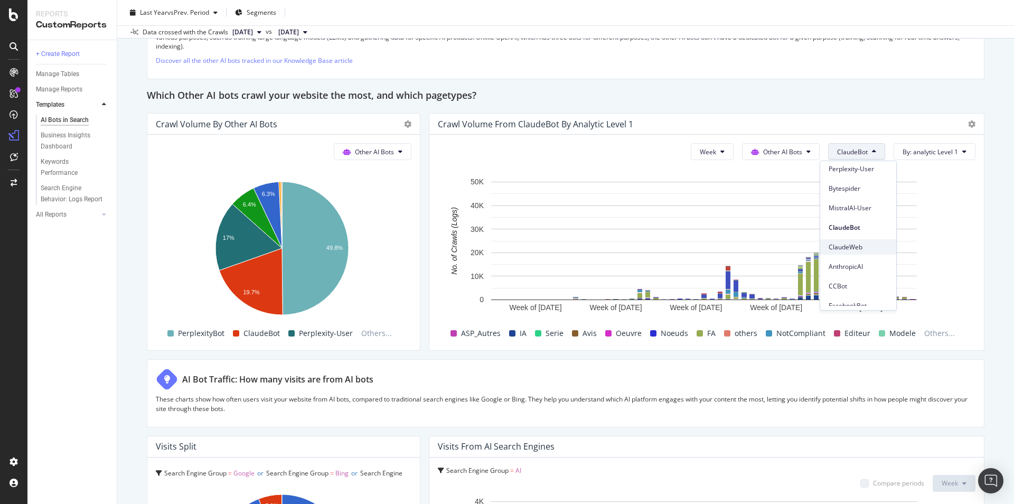
scroll to position [148, 0]
click at [848, 238] on span "AnthropicAI" at bounding box center [858, 240] width 59 height 10
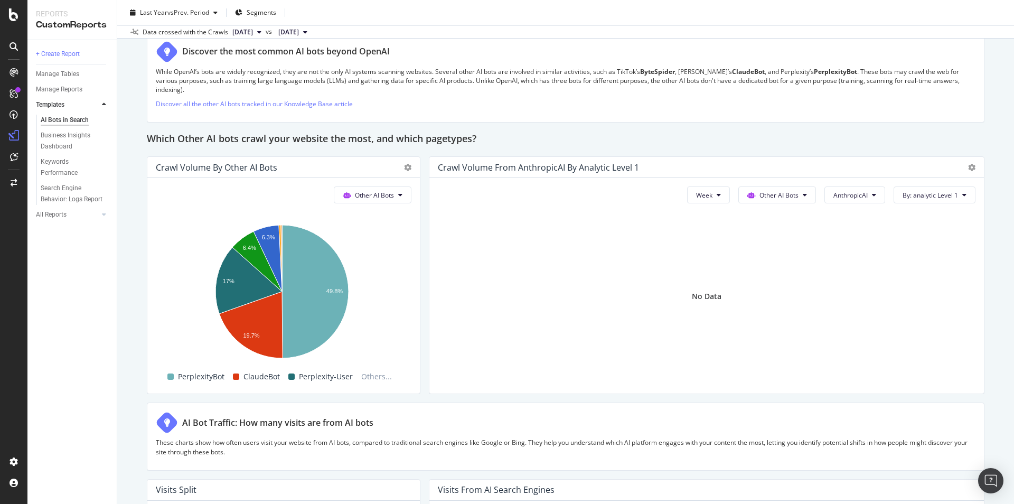
scroll to position [1457, 0]
click at [846, 196] on span "AnthropicAI" at bounding box center [850, 194] width 34 height 9
click at [854, 261] on span "ClaudeWeb" at bounding box center [854, 263] width 59 height 10
click at [848, 188] on button "ClaudeWeb" at bounding box center [855, 194] width 60 height 17
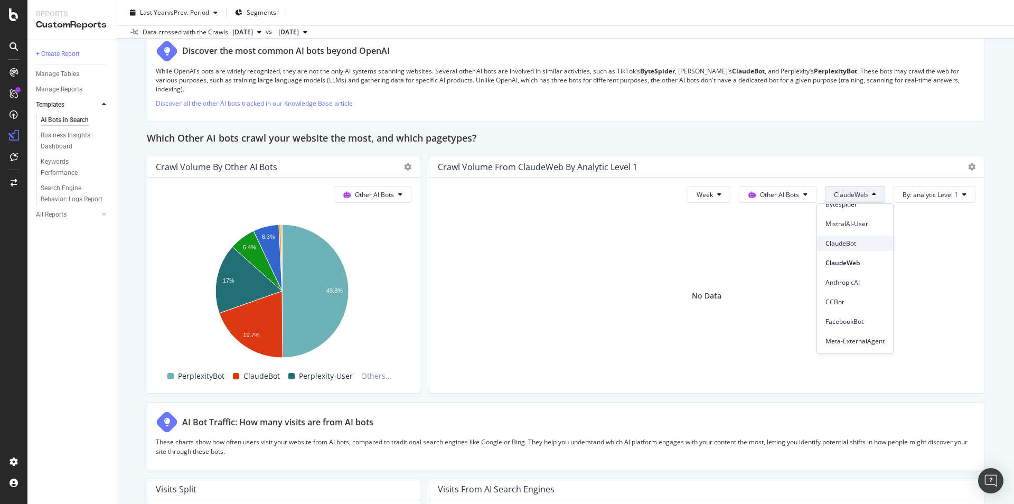
click at [848, 247] on span "ClaudeBot" at bounding box center [855, 244] width 59 height 10
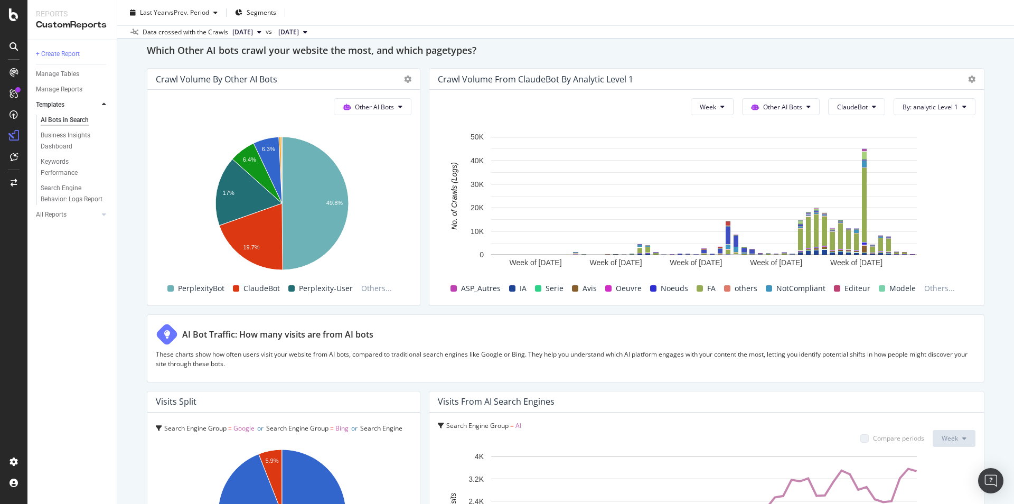
scroll to position [1545, 0]
click at [863, 104] on button "ClaudeBot" at bounding box center [856, 106] width 57 height 17
click at [966, 147] on rect "A chart." at bounding box center [704, 205] width 532 height 148
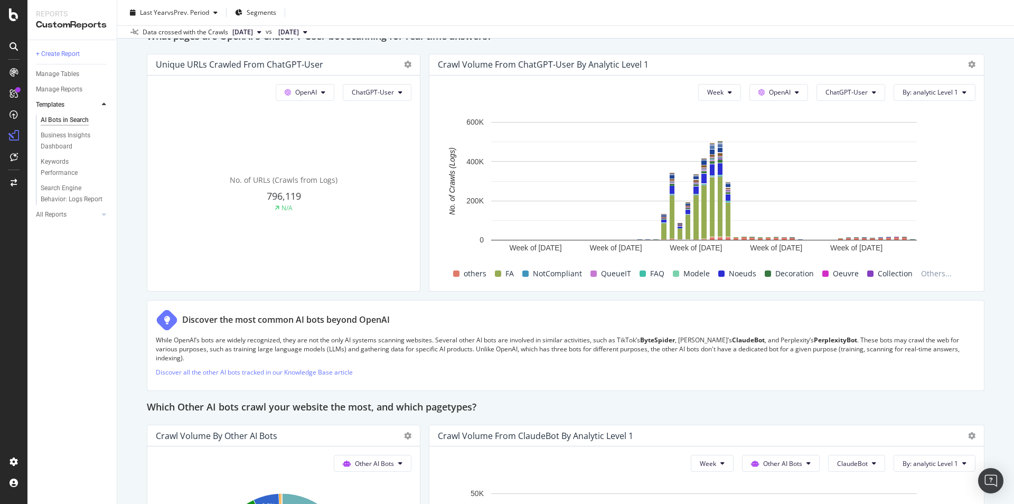
scroll to position [1104, 0]
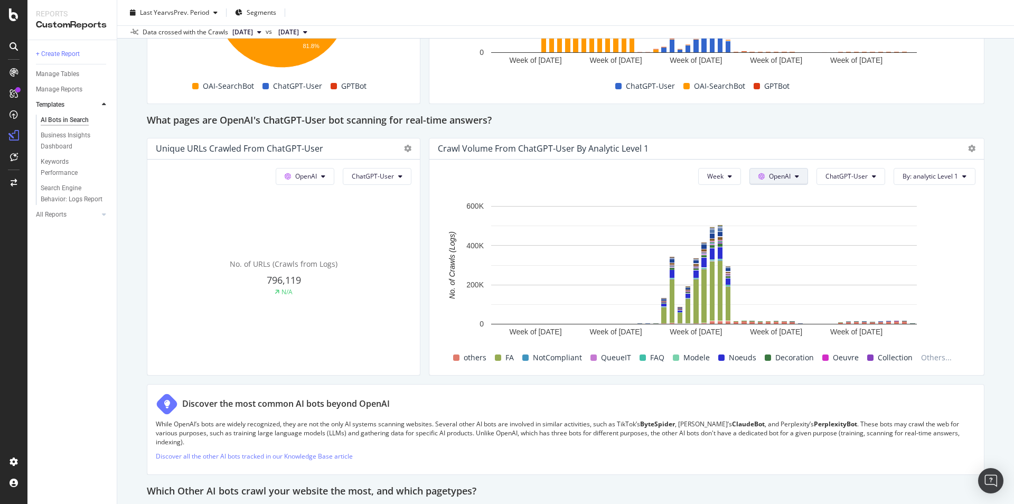
click at [795, 179] on icon at bounding box center [797, 176] width 4 height 6
click at [844, 173] on span "ChatGPT-User" at bounding box center [847, 176] width 42 height 9
click at [846, 274] on span "GPTBot" at bounding box center [844, 276] width 53 height 10
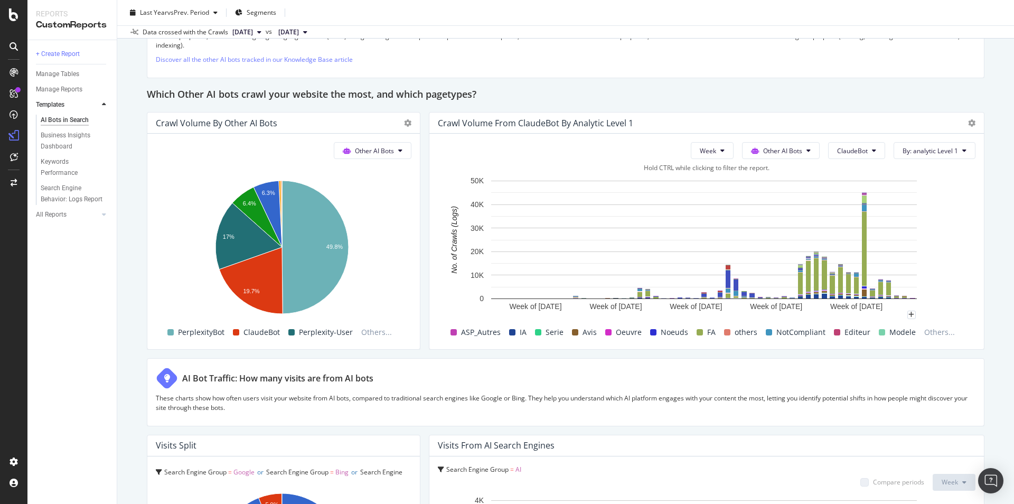
scroll to position [1494, 0]
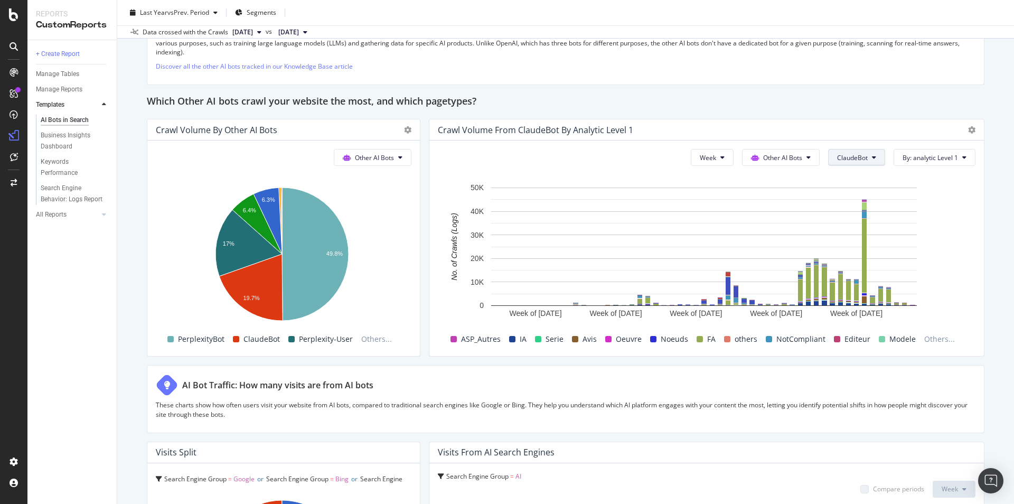
click at [868, 153] on button "ClaudeBot" at bounding box center [856, 157] width 57 height 17
click at [382, 164] on button "Other AI Bots" at bounding box center [373, 157] width 78 height 17
click at [371, 239] on span "Other AI Bots" at bounding box center [377, 238] width 41 height 10
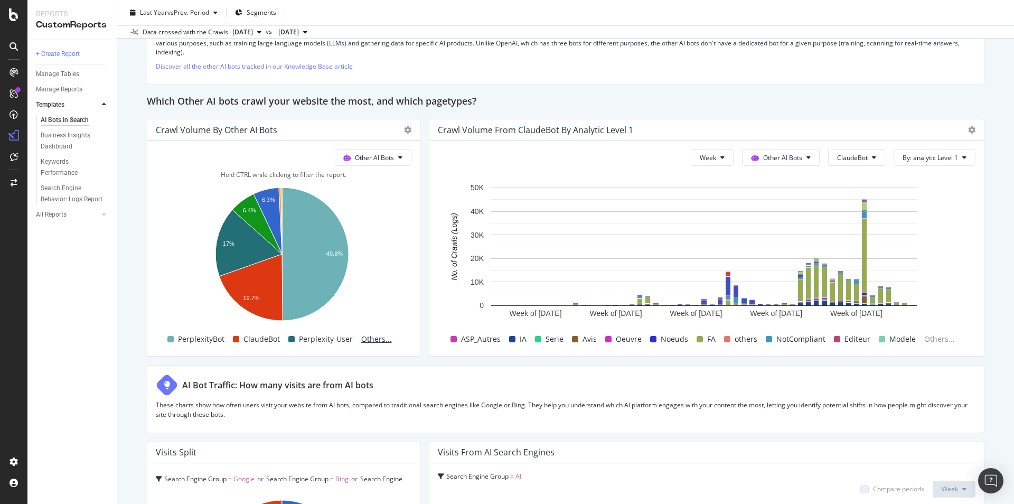
click at [365, 335] on span "Others..." at bounding box center [376, 339] width 39 height 13
click at [401, 137] on div "Crawl Volume by Other AI Bots" at bounding box center [283, 129] width 273 height 21
click at [406, 132] on icon at bounding box center [407, 129] width 7 height 7
click at [444, 225] on span "Table" at bounding box center [466, 225] width 79 height 10
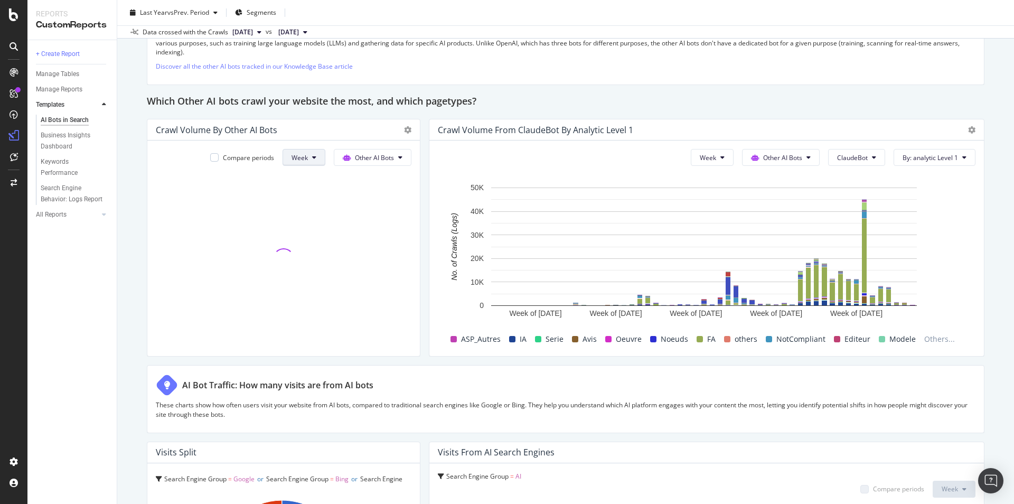
click at [306, 157] on button "Week" at bounding box center [304, 157] width 43 height 17
click at [296, 223] on div "Month" at bounding box center [298, 217] width 36 height 15
click at [298, 166] on button "Month" at bounding box center [302, 157] width 45 height 17
click at [296, 183] on span "Day" at bounding box center [296, 179] width 21 height 10
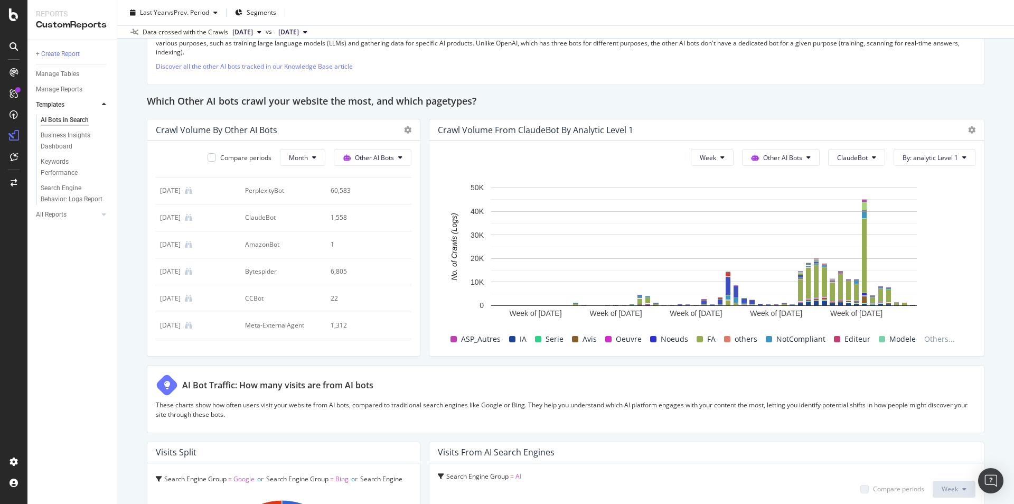
click at [413, 154] on div "Compare periods Month Other AI Bots Date Bot No. of Crawls (Logs) [DATE] Bytesp…" at bounding box center [283, 248] width 273 height 216
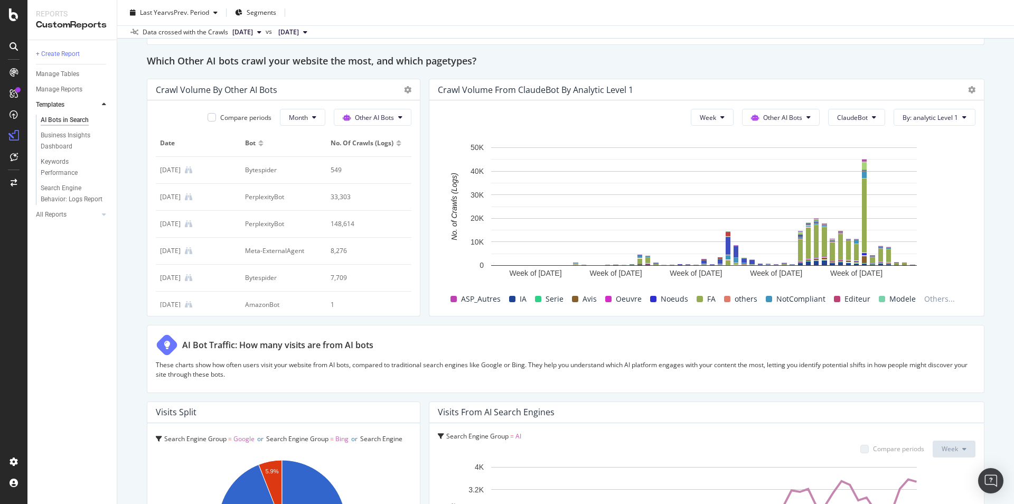
scroll to position [1535, 0]
click at [405, 88] on icon at bounding box center [407, 88] width 7 height 7
click at [351, 97] on div "Crawl Volume by Other AI Bots" at bounding box center [283, 88] width 273 height 21
click at [291, 114] on span "Month" at bounding box center [298, 115] width 19 height 9
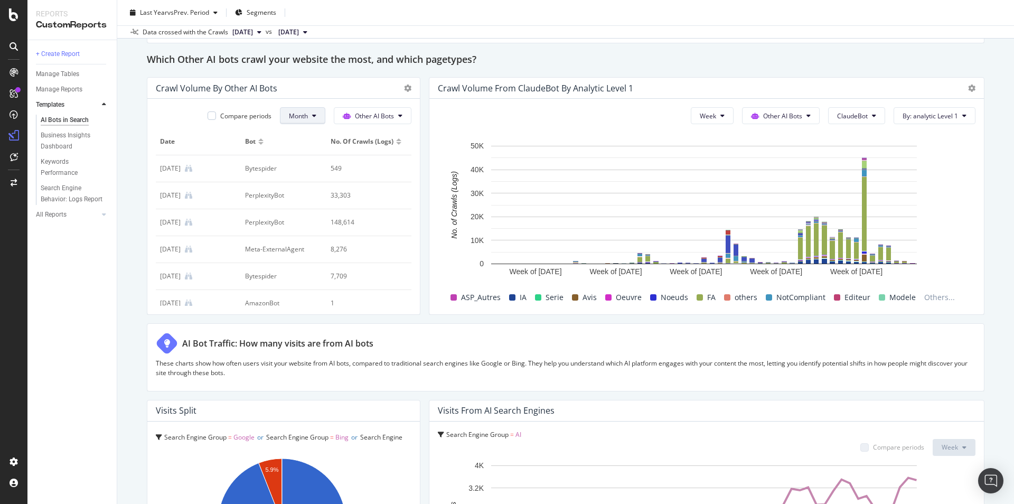
click at [291, 114] on span "Month" at bounding box center [298, 115] width 19 height 9
click at [299, 116] on span "Month" at bounding box center [298, 115] width 19 height 9
click at [387, 120] on span "Other AI Bots" at bounding box center [374, 115] width 39 height 9
click at [373, 191] on div "Other AI Bots" at bounding box center [368, 195] width 75 height 15
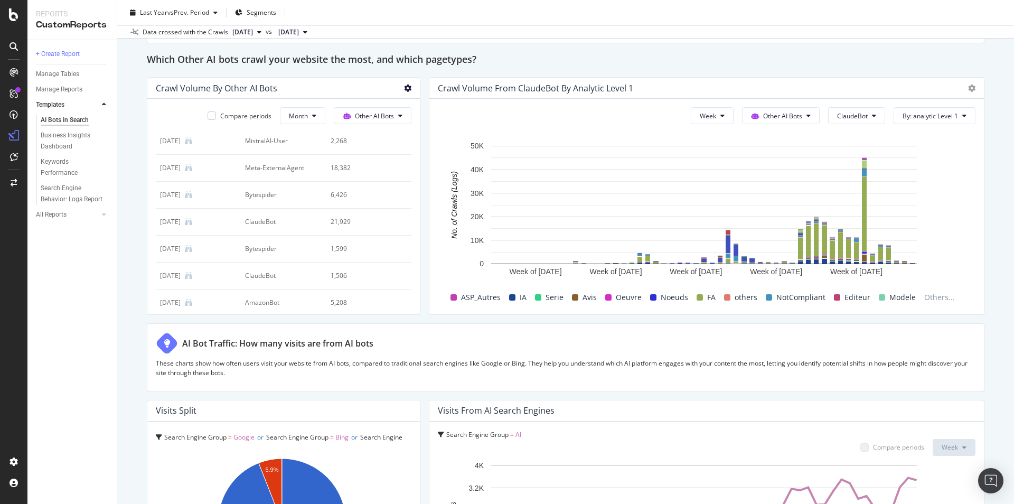
click at [405, 88] on icon at bounding box center [407, 88] width 7 height 7
click at [430, 155] on div "Pie" at bounding box center [457, 161] width 113 height 20
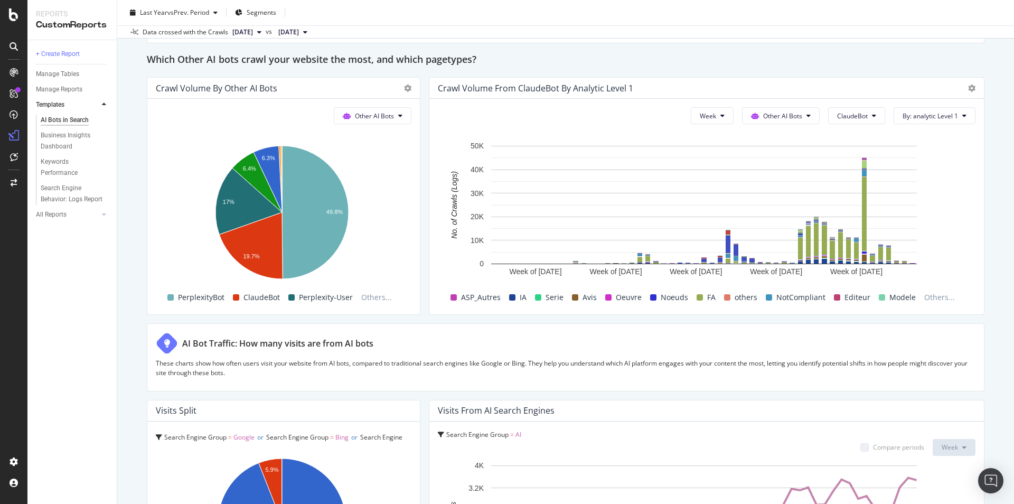
click at [400, 86] on div at bounding box center [405, 88] width 13 height 11
click at [406, 90] on icon at bounding box center [407, 88] width 7 height 7
click at [441, 198] on div "Export as CSV" at bounding box center [457, 202] width 113 height 15
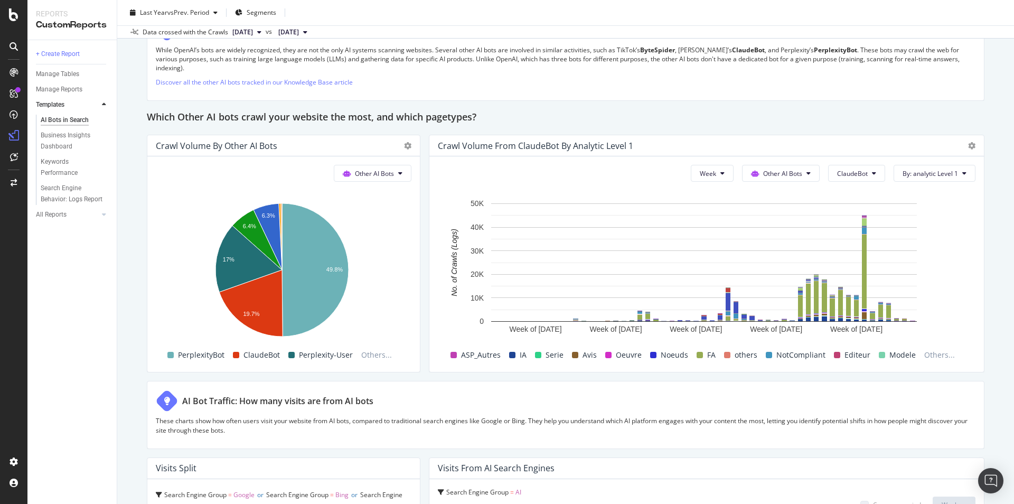
scroll to position [1409, 0]
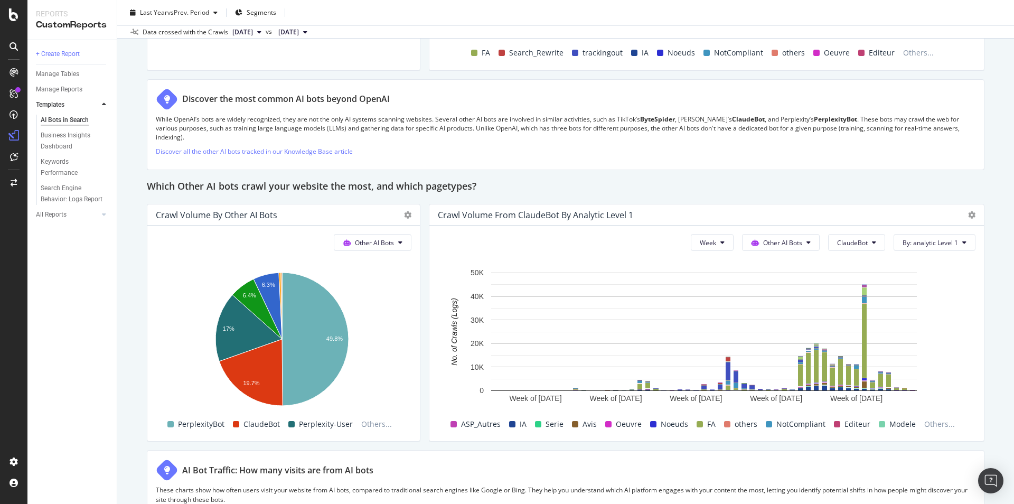
click at [253, 32] on span "[DATE]" at bounding box center [242, 32] width 21 height 10
click at [191, 32] on div "Data crossed with the Crawls" at bounding box center [186, 32] width 86 height 10
click at [246, 31] on span "[DATE]" at bounding box center [242, 32] width 21 height 10
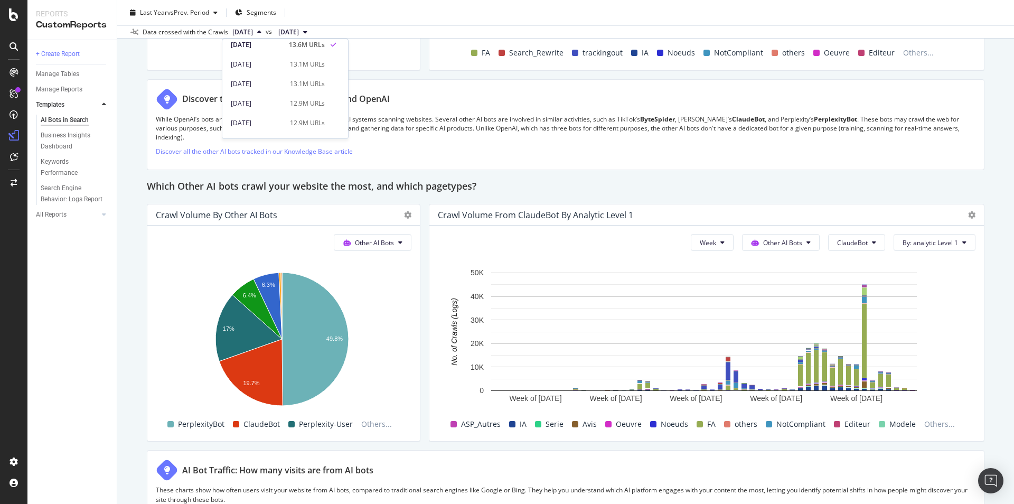
click at [299, 32] on span "[DATE]" at bounding box center [288, 32] width 21 height 10
click at [319, 90] on div "[DATE]" at bounding box center [320, 88] width 53 height 10
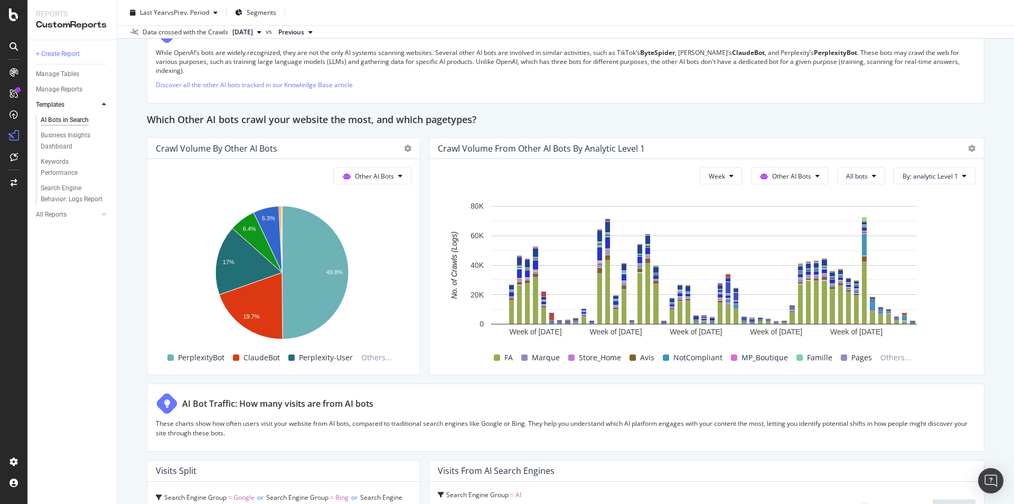
scroll to position [1476, 0]
click at [720, 176] on button "Week" at bounding box center [721, 174] width 43 height 17
click at [723, 232] on div "Month" at bounding box center [710, 235] width 36 height 15
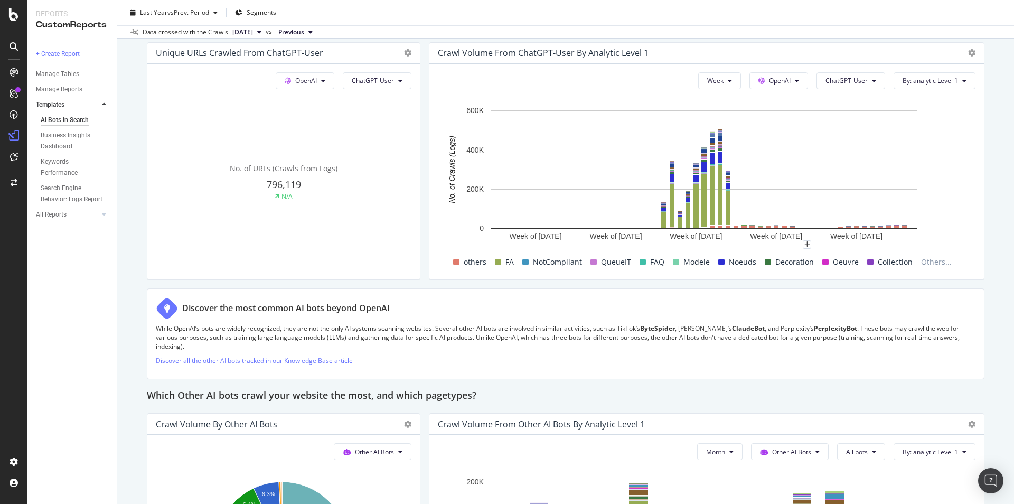
scroll to position [1195, 0]
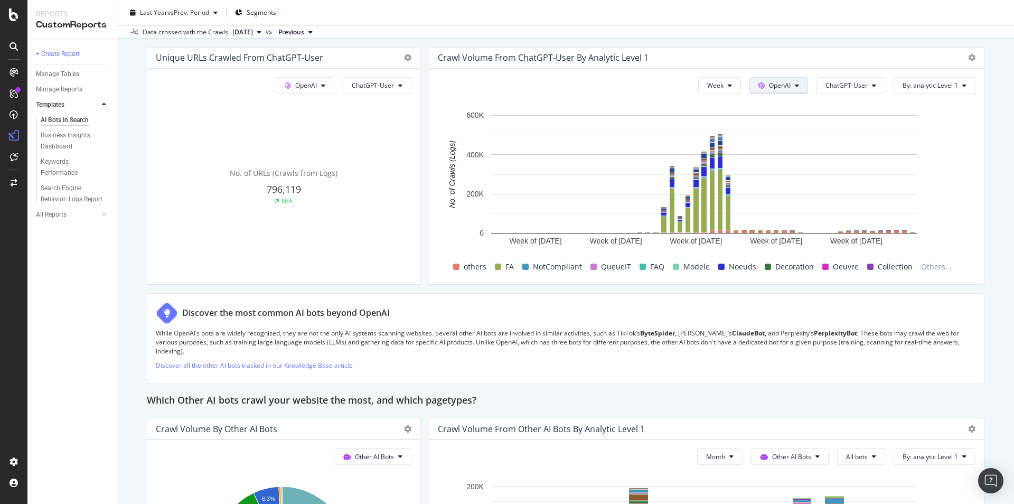
click at [795, 84] on icon at bounding box center [797, 85] width 4 height 6
click at [775, 161] on span "Other AI Bots" at bounding box center [787, 166] width 39 height 10
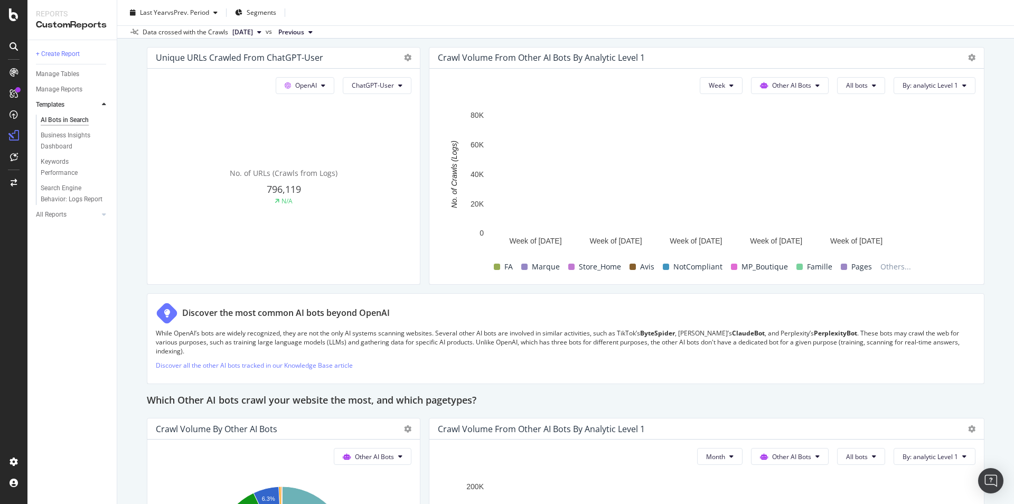
scroll to position [1145, 0]
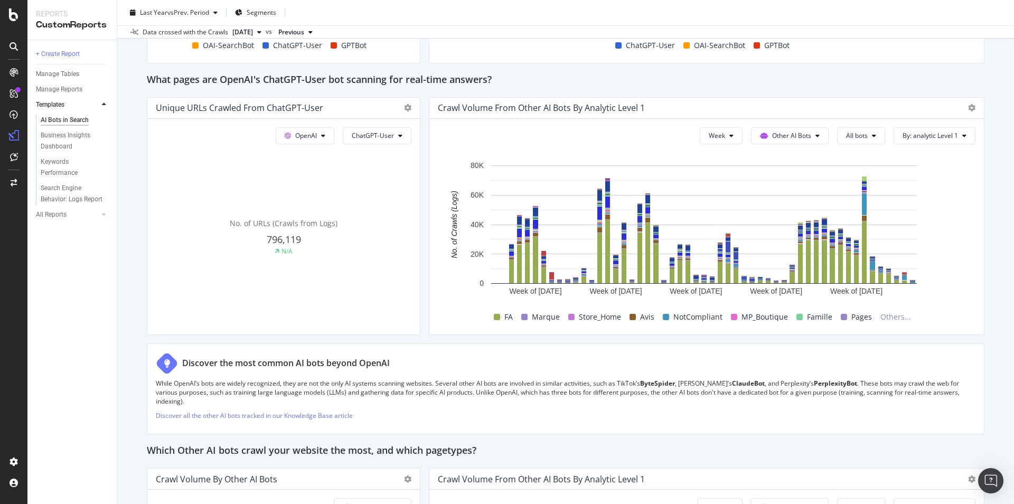
click at [302, 31] on span "Previous" at bounding box center [291, 32] width 26 height 10
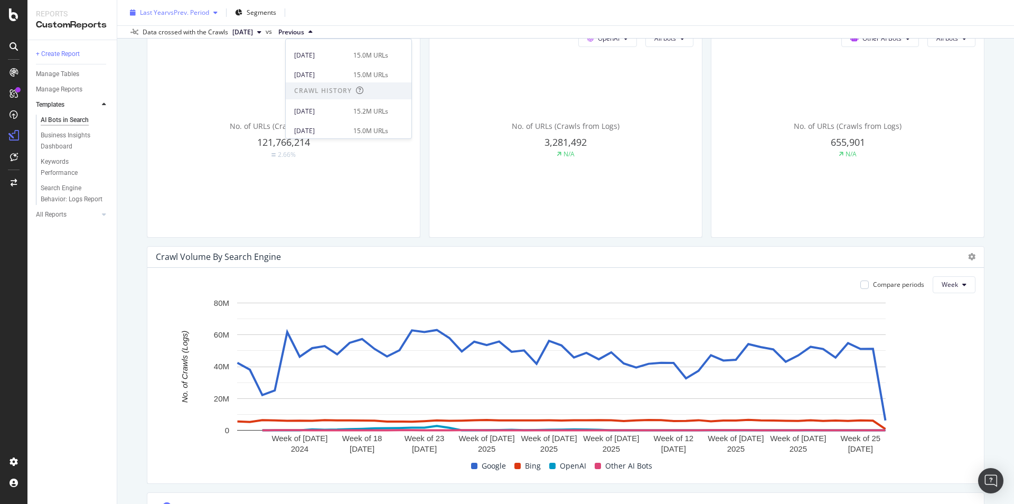
scroll to position [298, 0]
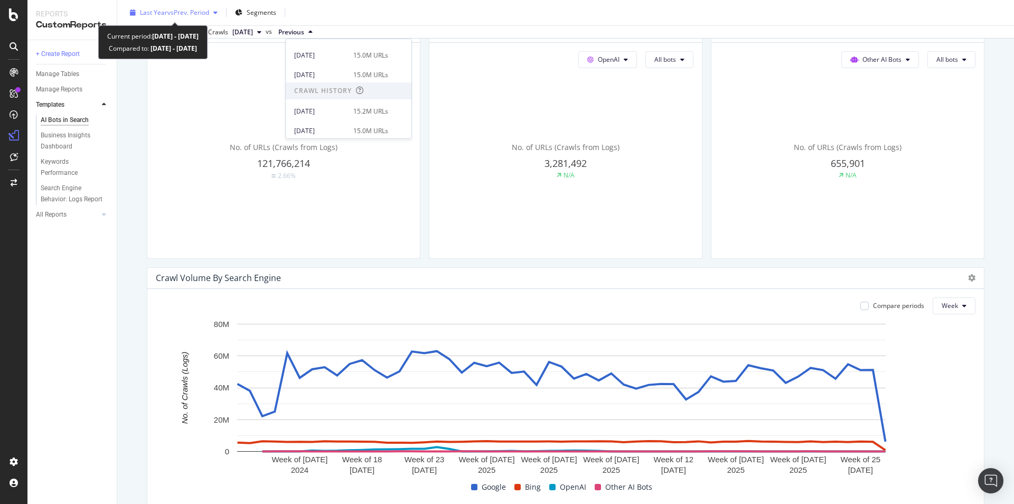
click at [192, 9] on span "vs Prev. Period" at bounding box center [188, 12] width 42 height 9
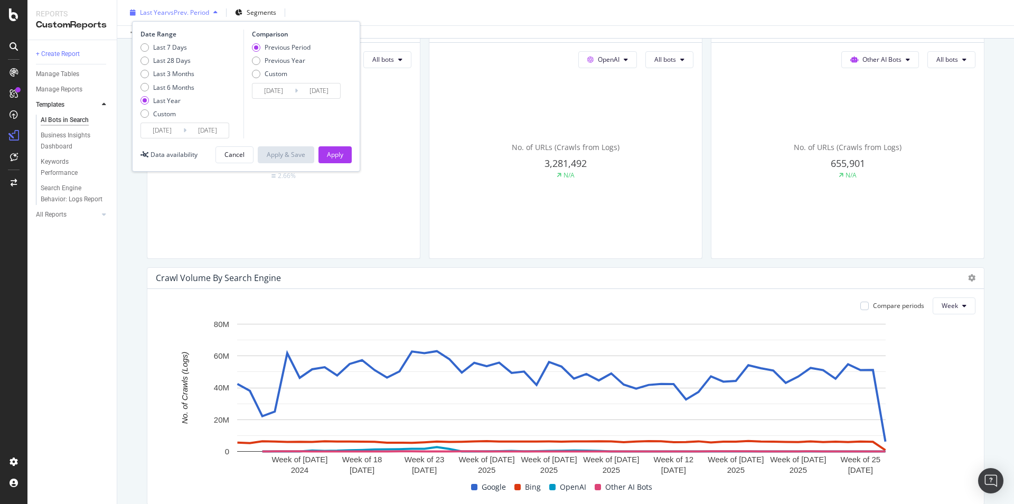
click at [204, 16] on span "vs Prev. Period" at bounding box center [188, 12] width 42 height 9
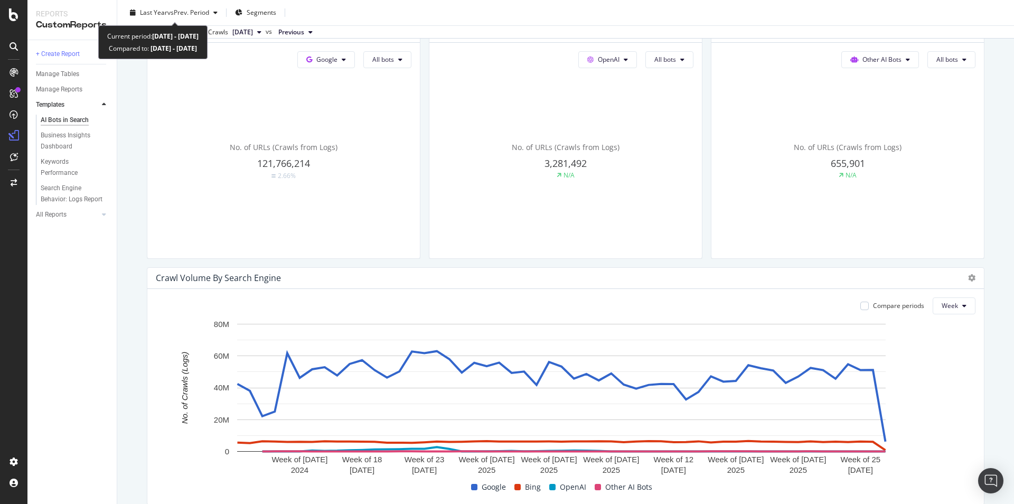
click at [204, 16] on span "vs Prev. Period" at bounding box center [188, 12] width 42 height 9
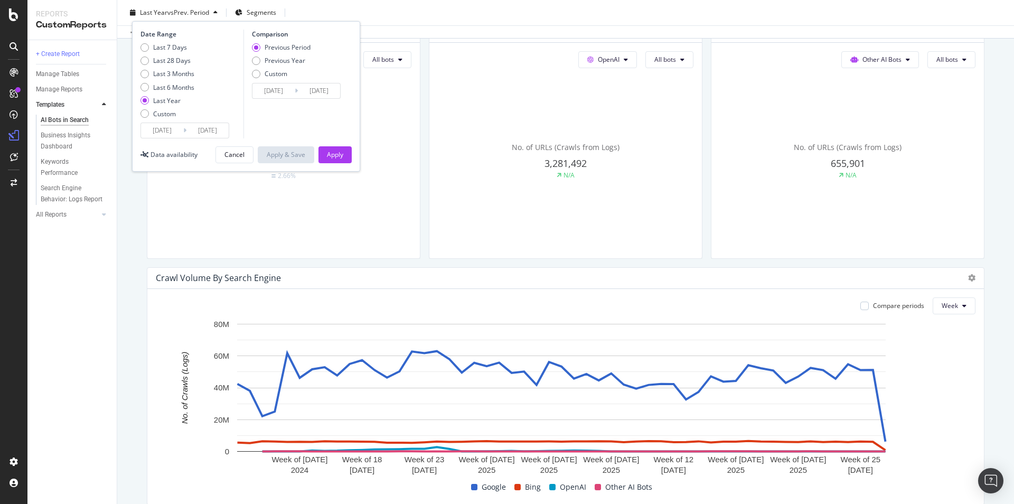
click at [161, 98] on div "Last Year" at bounding box center [166, 100] width 27 height 9
click at [171, 128] on input "[DATE]" at bounding box center [162, 130] width 42 height 15
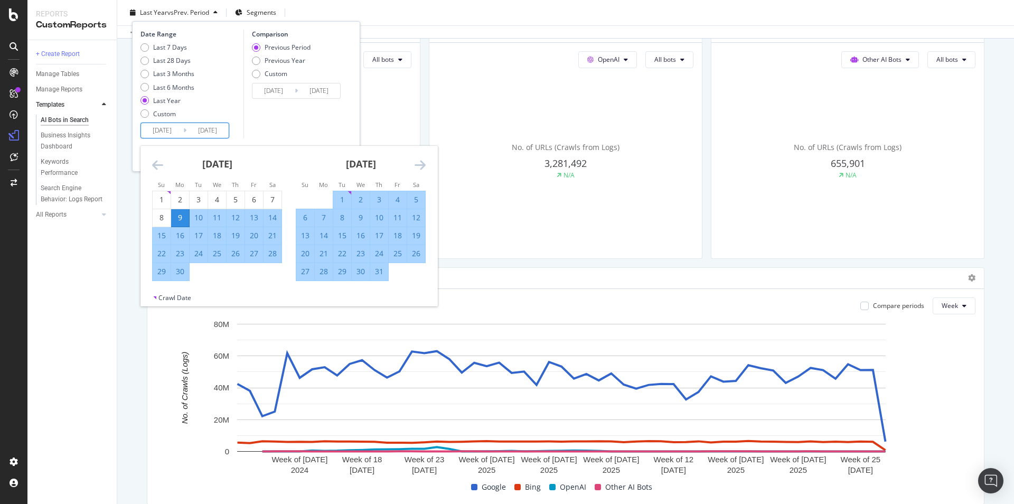
click at [420, 166] on icon "Move forward to switch to the next month." at bounding box center [420, 164] width 11 height 13
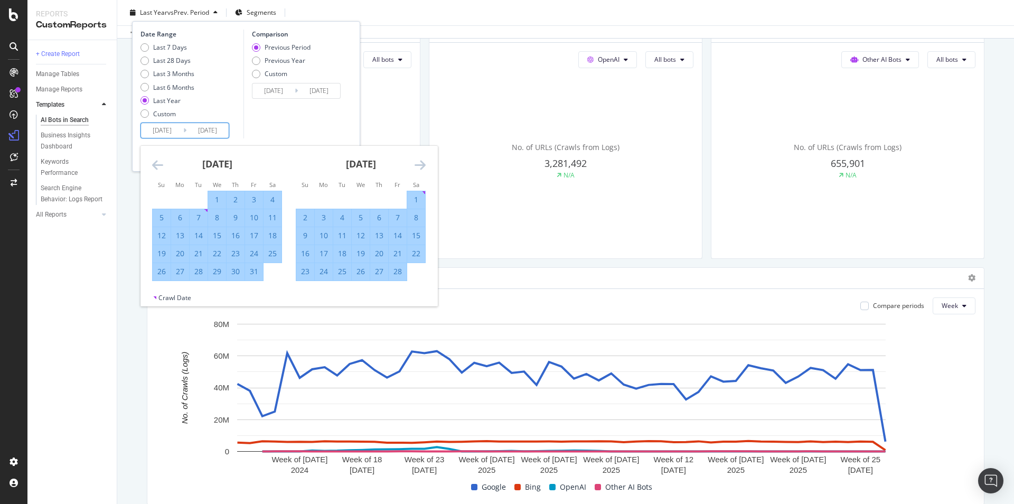
click at [420, 166] on icon "Move forward to switch to the next month." at bounding box center [420, 164] width 11 height 13
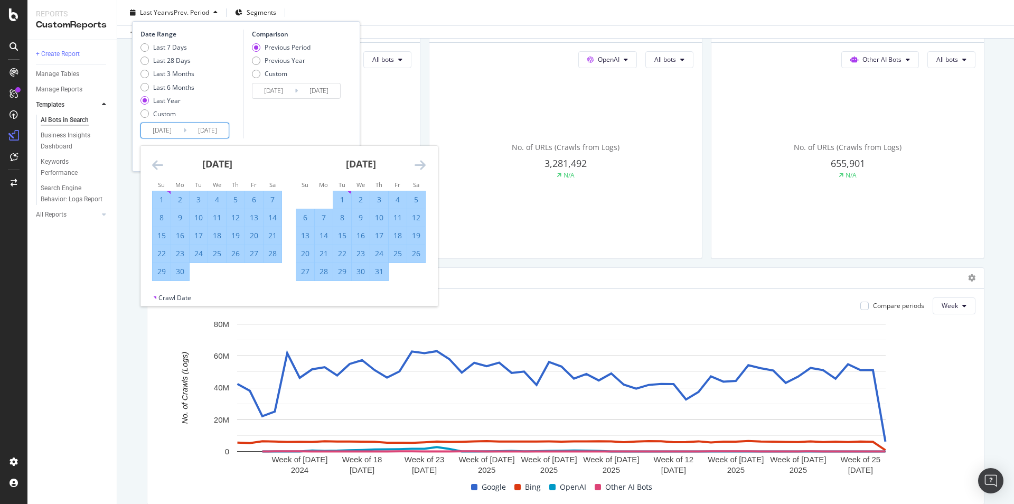
click at [420, 166] on icon "Move forward to switch to the next month." at bounding box center [420, 164] width 11 height 13
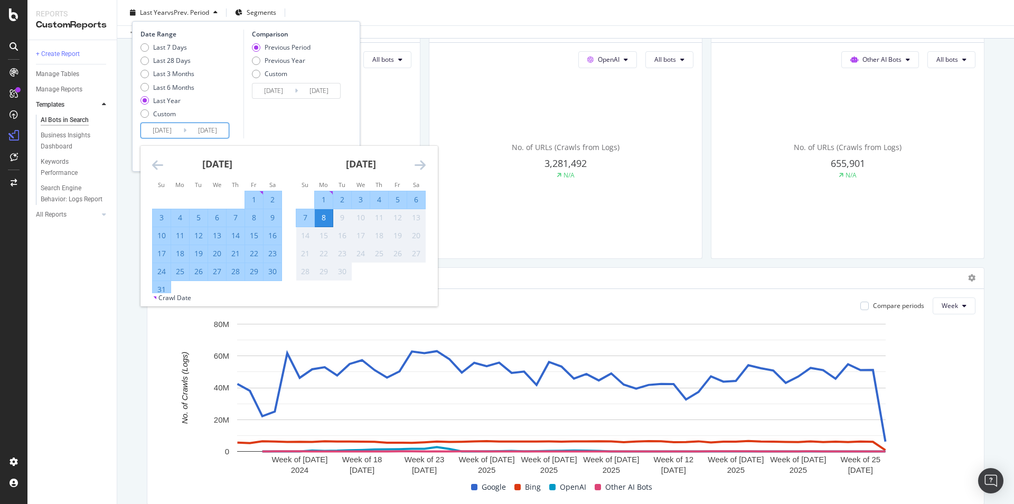
click at [251, 199] on div "1" at bounding box center [254, 199] width 18 height 11
type input "[DATE]"
click at [156, 290] on div "31" at bounding box center [162, 289] width 18 height 11
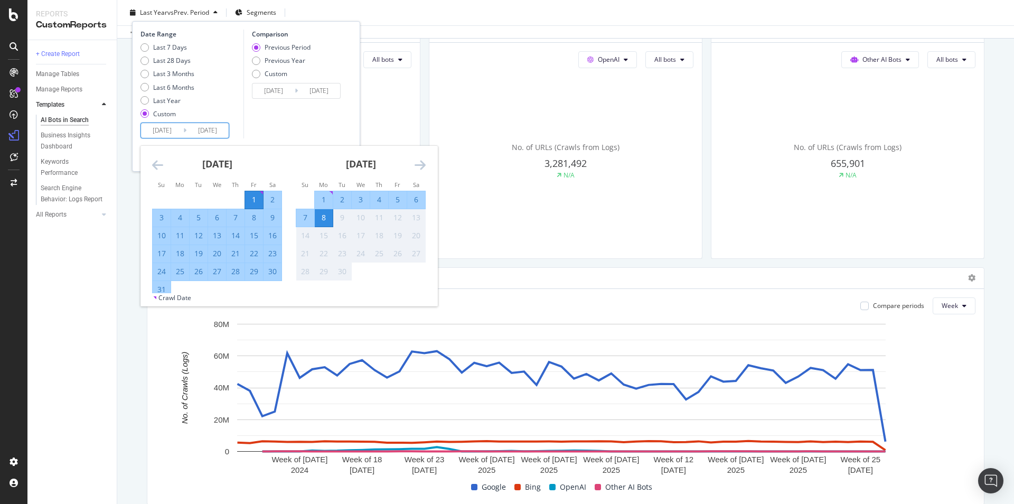
type input "[DATE]"
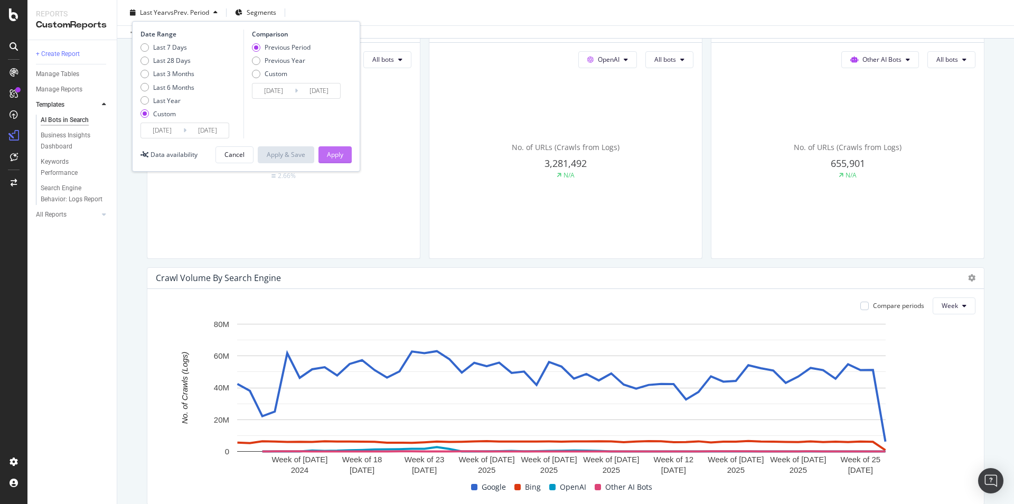
click at [342, 163] on div "Apply" at bounding box center [335, 155] width 16 height 16
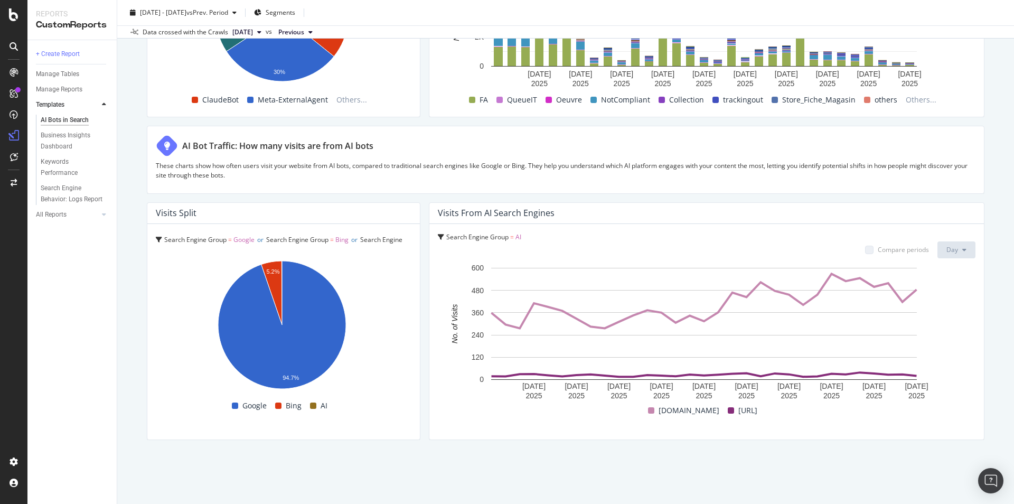
scroll to position [1492, 0]
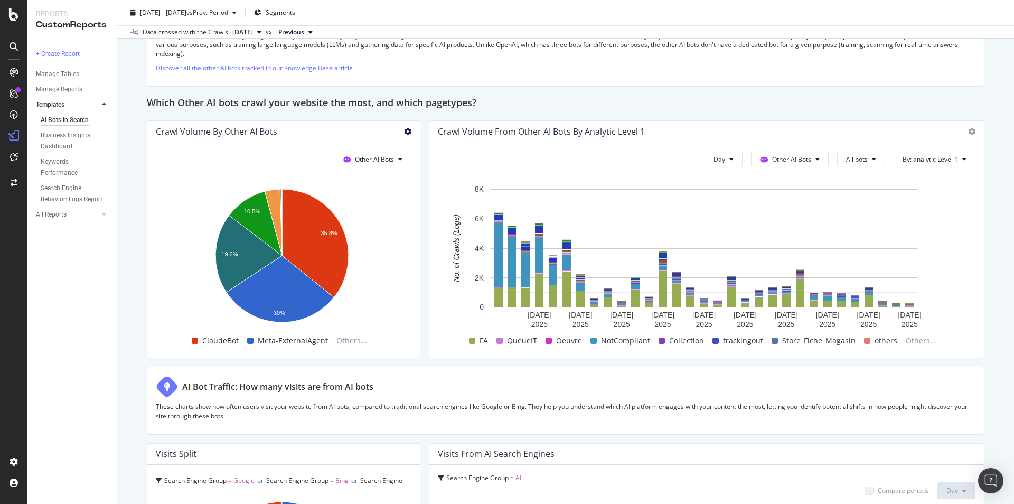
click at [408, 135] on icon at bounding box center [407, 131] width 7 height 7
click at [448, 248] on span "Export as CSV" at bounding box center [466, 246] width 79 height 10
click at [786, 162] on span "Other AI Bots" at bounding box center [791, 159] width 39 height 9
click at [757, 124] on div "Crawl Volume from Other AI Bots by analytic Level 1" at bounding box center [706, 131] width 555 height 21
click at [385, 154] on button "Other AI Bots" at bounding box center [373, 159] width 78 height 17
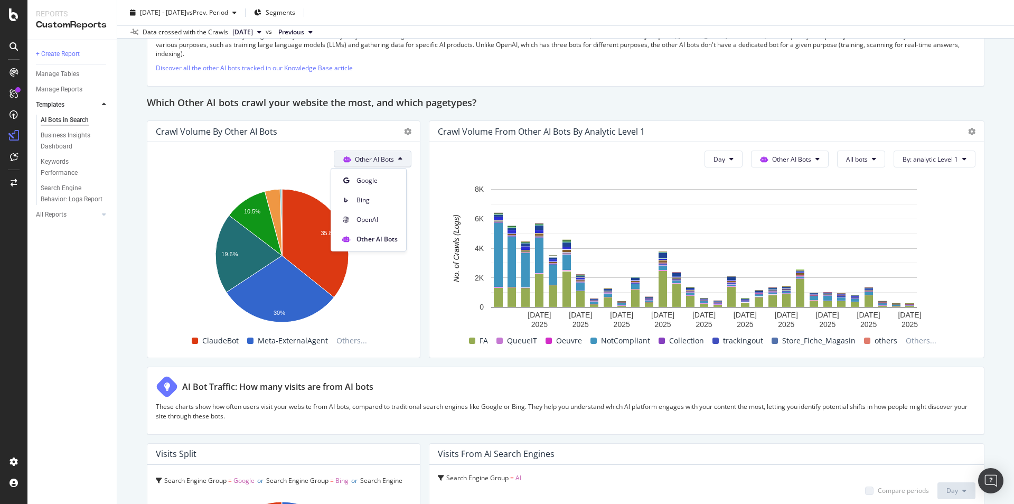
click at [865, 153] on button "All bots" at bounding box center [861, 159] width 48 height 17
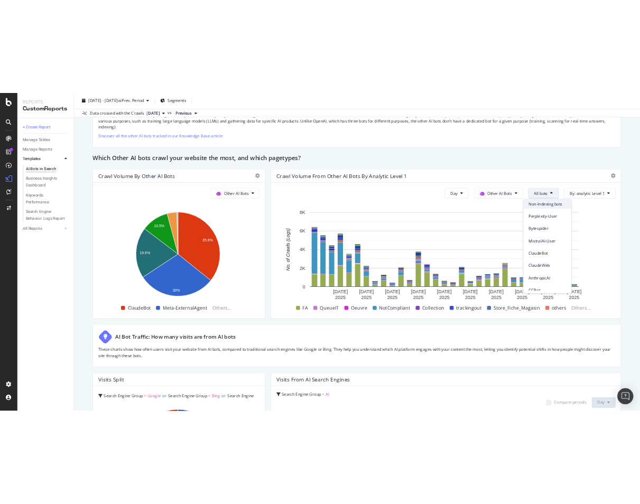
scroll to position [148, 0]
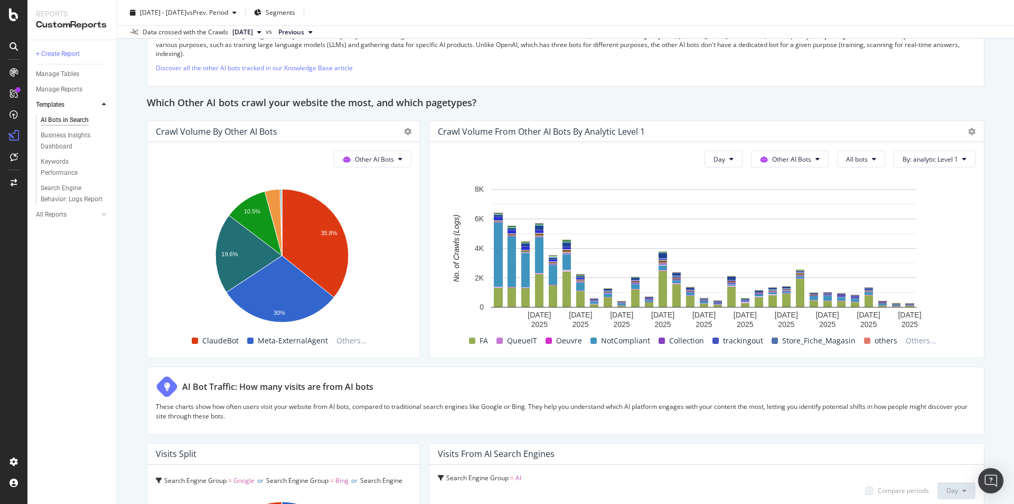
click at [840, 155] on button "All bots" at bounding box center [861, 159] width 48 height 17
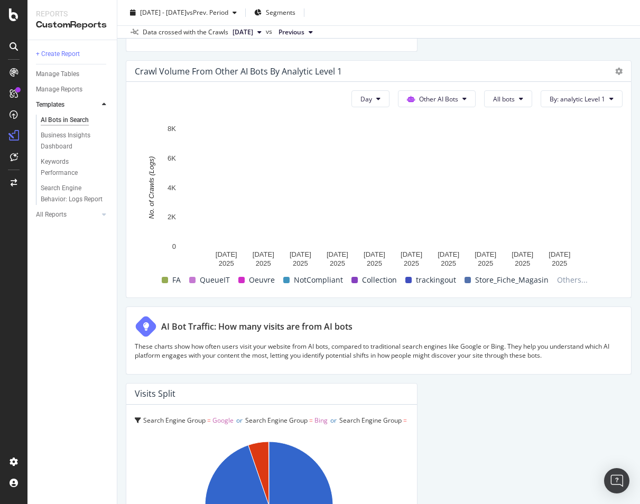
scroll to position [2816, 0]
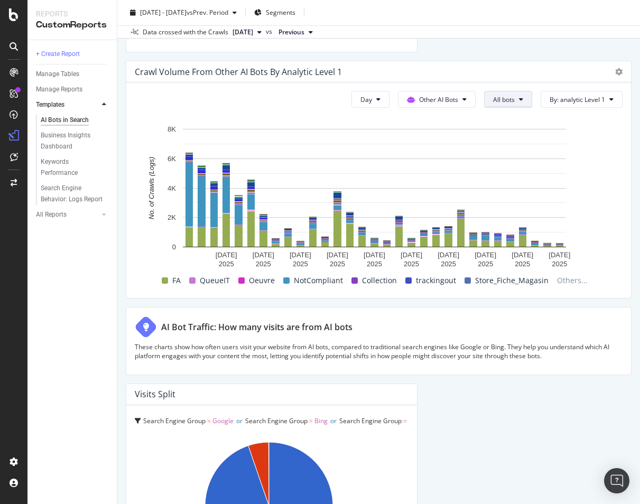
click at [519, 101] on icon at bounding box center [521, 99] width 4 height 6
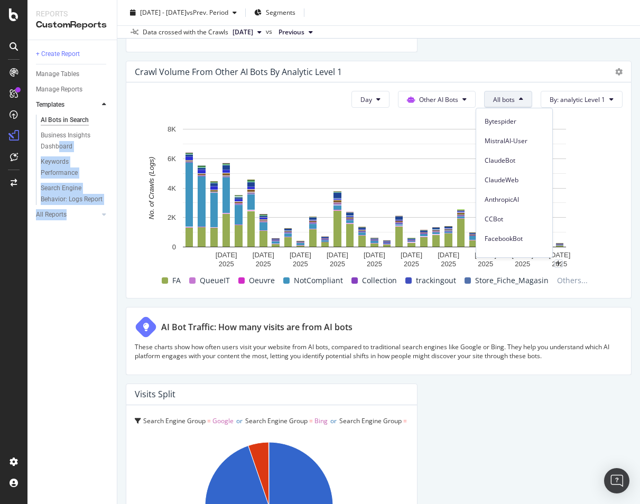
scroll to position [148, 0]
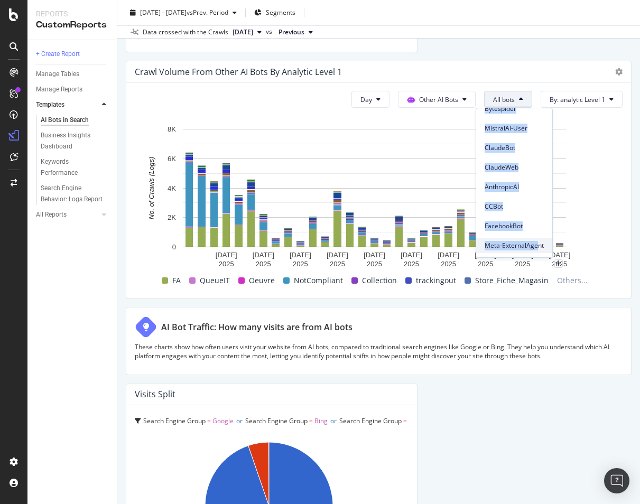
drag, startPoint x: 481, startPoint y: 119, endPoint x: 537, endPoint y: 248, distance: 139.8
click at [537, 248] on div "All bots Indexing bots PerplexityBot YouBot AmazonBot Non-Indexing bots Perplex…" at bounding box center [514, 180] width 76 height 145
copy div "All bots Indexing bots PerplexityBot YouBot AmazonBot Non-Indexing bots Perplex…"
